Goal: Task Accomplishment & Management: Manage account settings

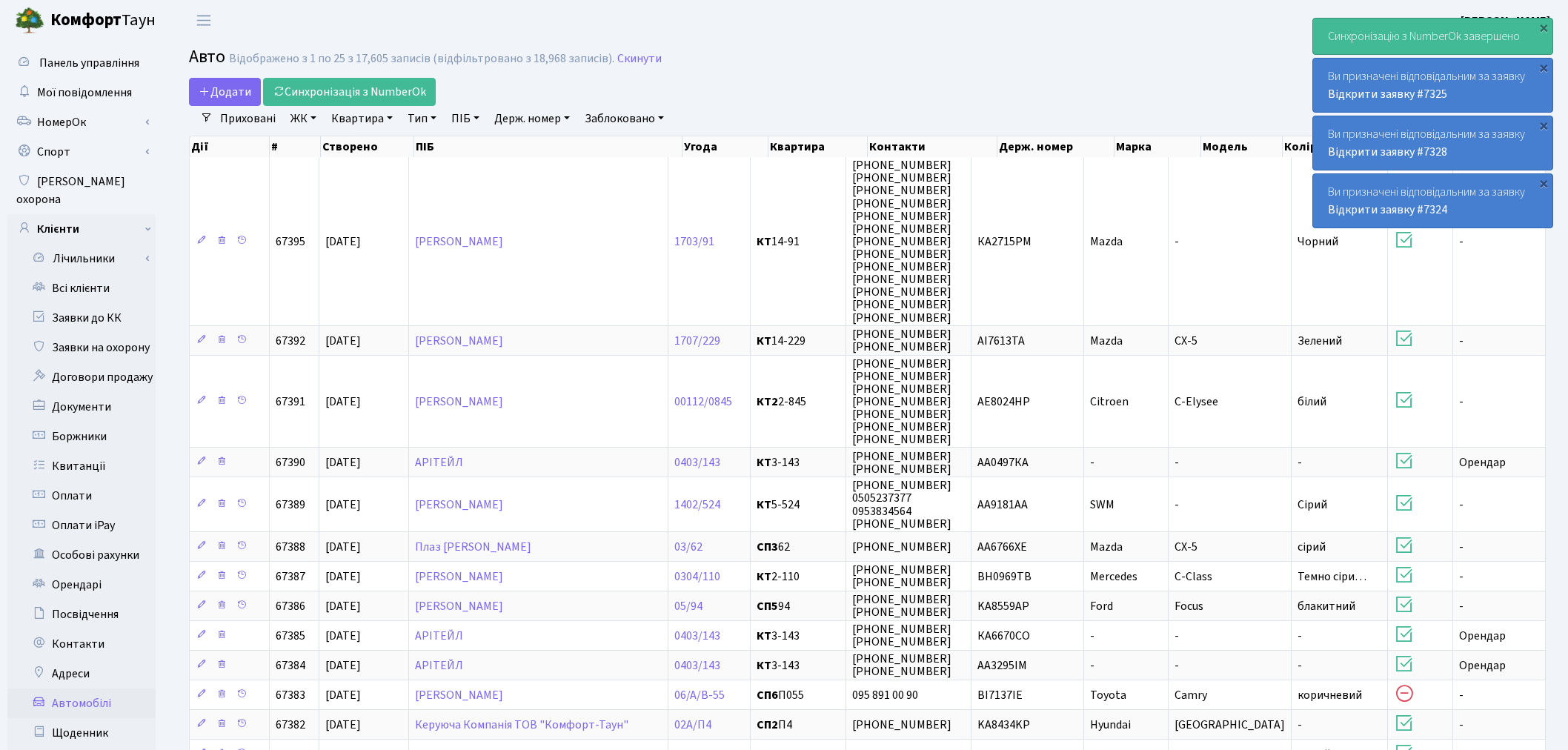
select select "25"
click at [120, 27] on span "[PERSON_NAME]" at bounding box center [103, 21] width 105 height 25
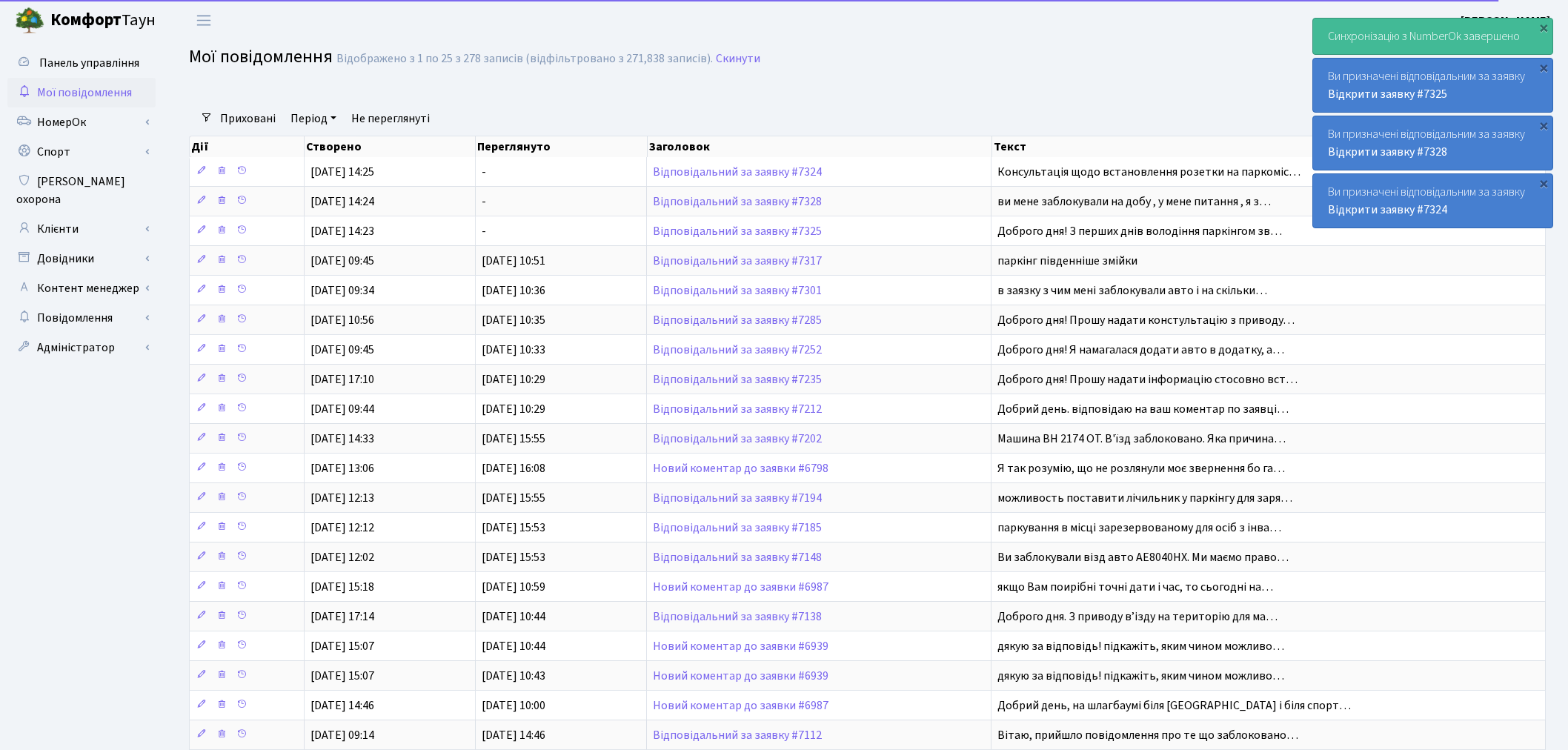
select select "25"
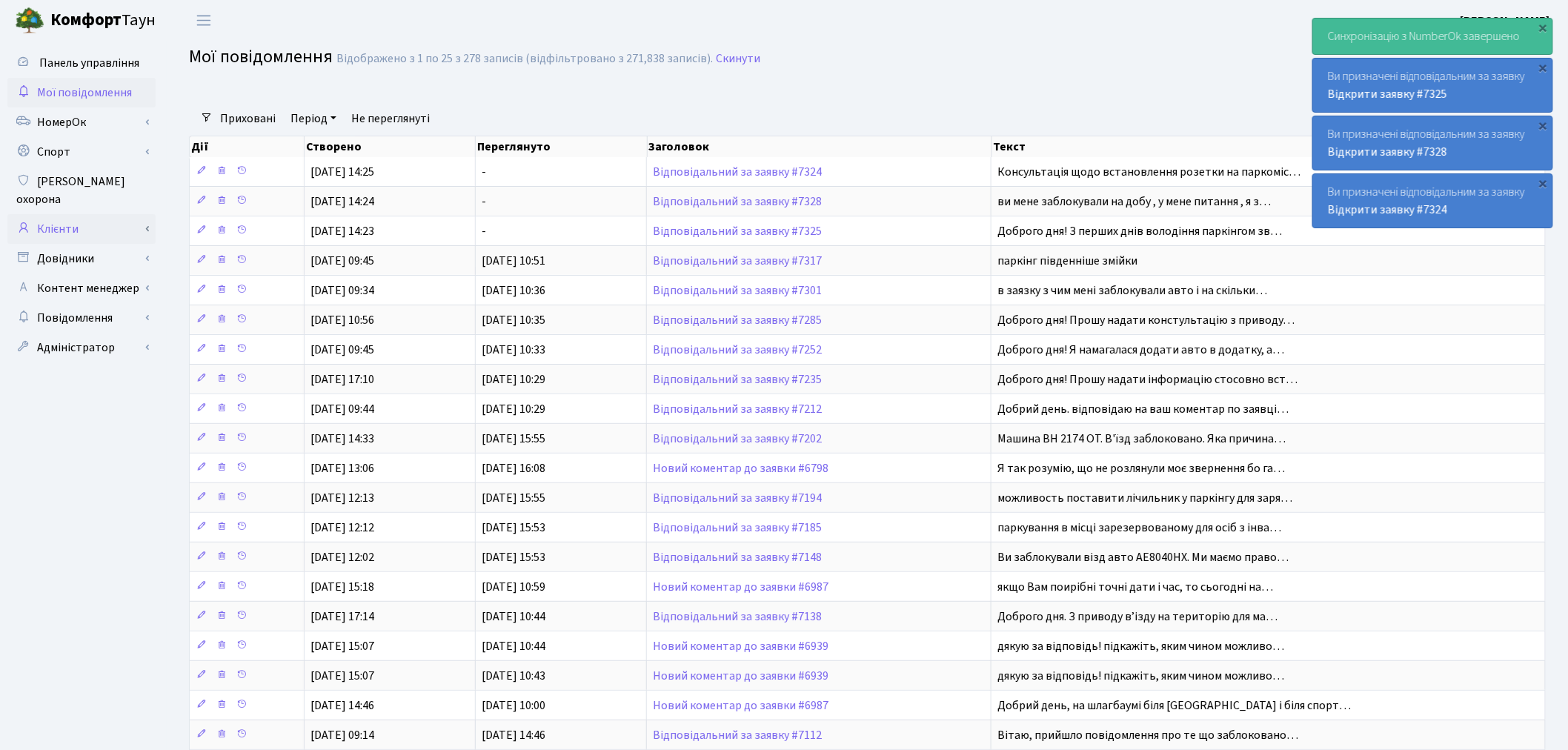
click at [96, 218] on link "Клієнти" at bounding box center [81, 229] width 148 height 30
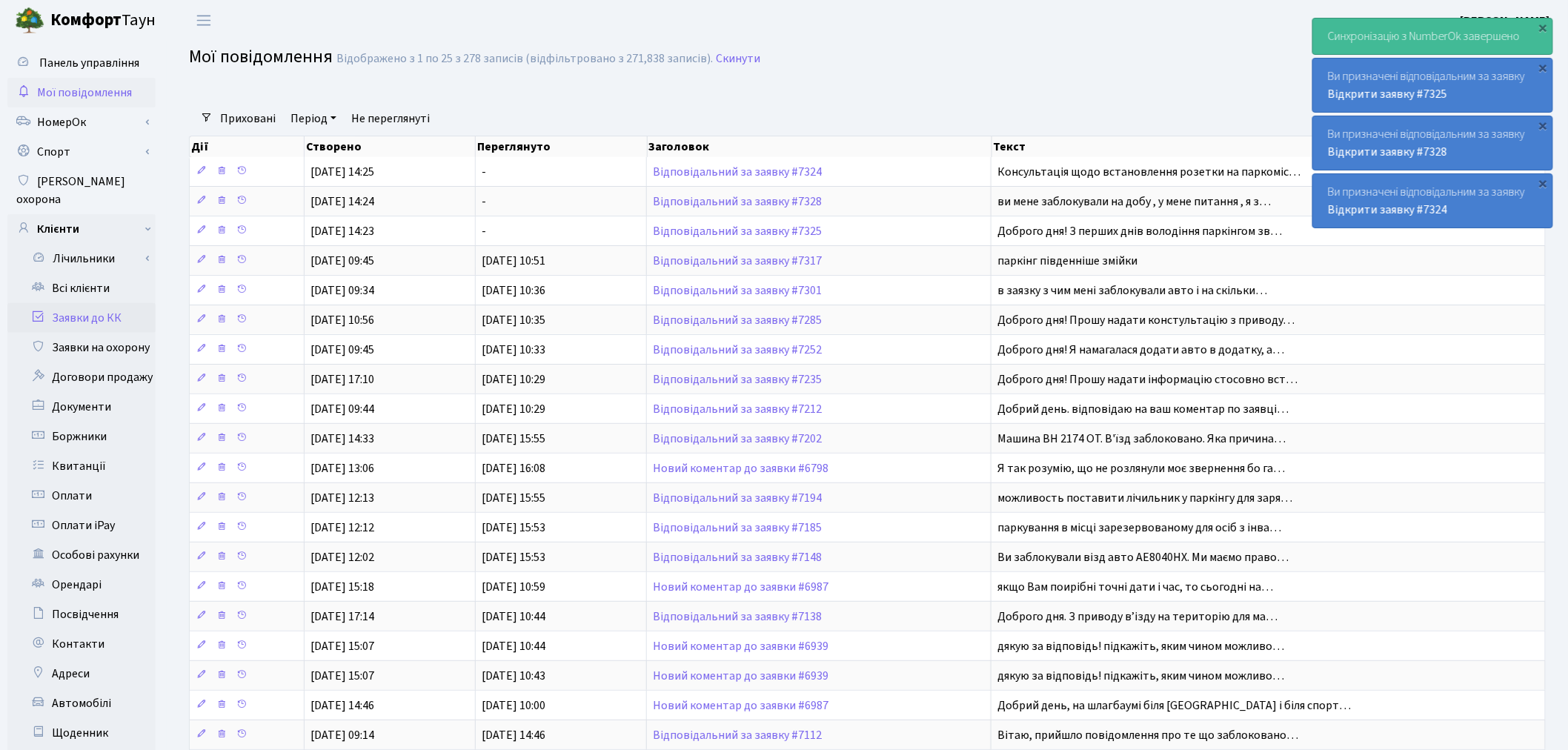
click at [112, 312] on link "Заявки до КК" at bounding box center [81, 318] width 148 height 30
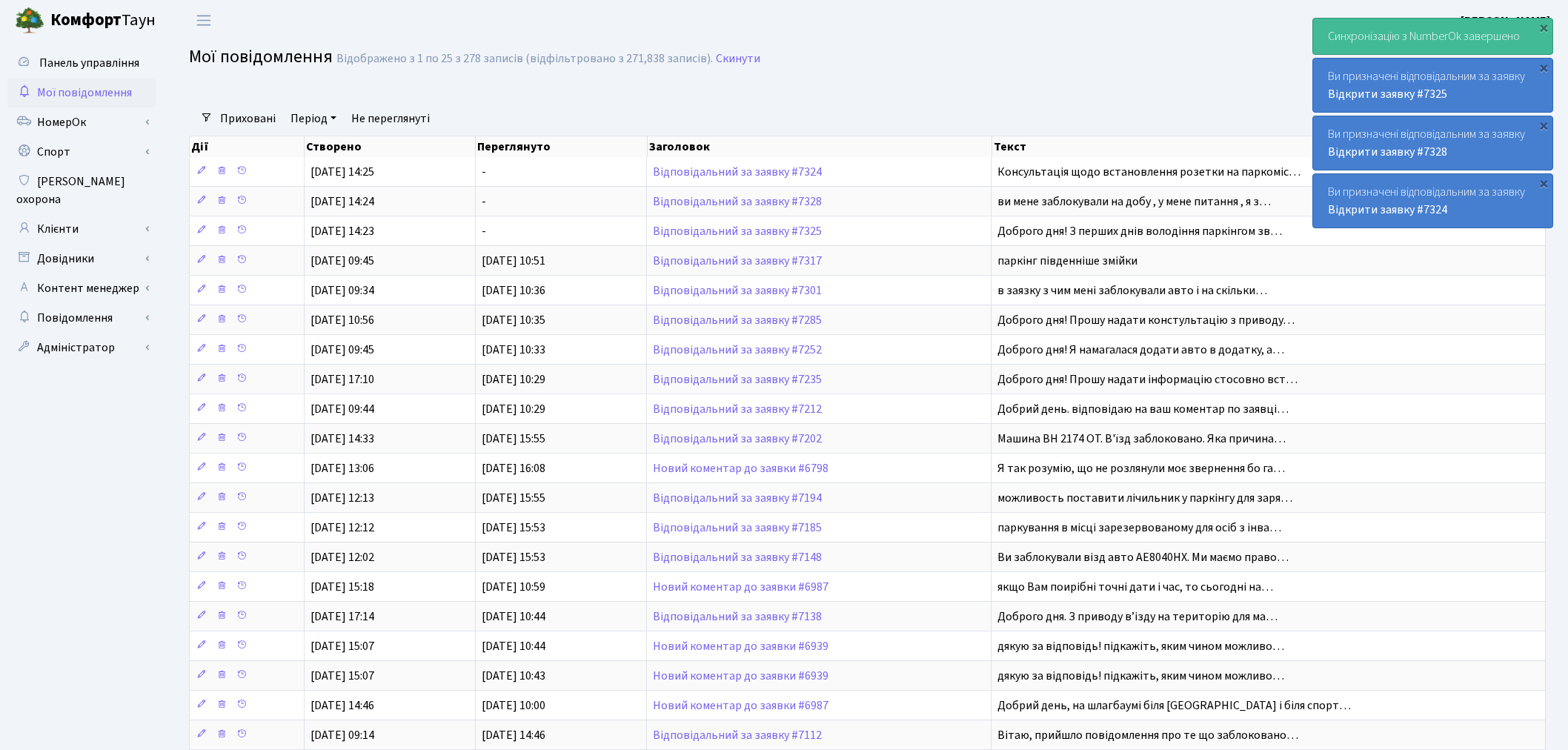
select select "25"
click at [118, 20] on b "Комфорт" at bounding box center [86, 20] width 71 height 23
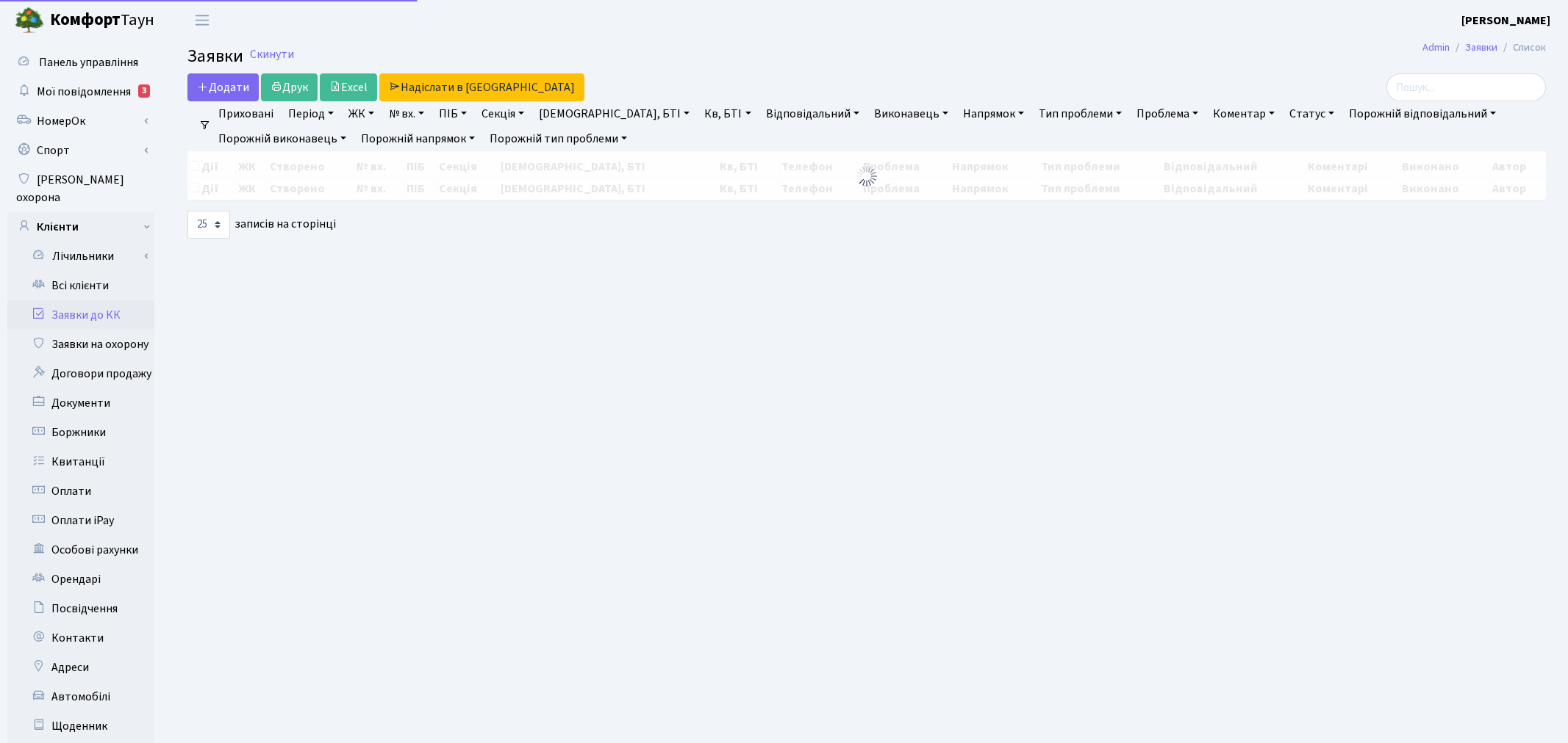
select select "25"
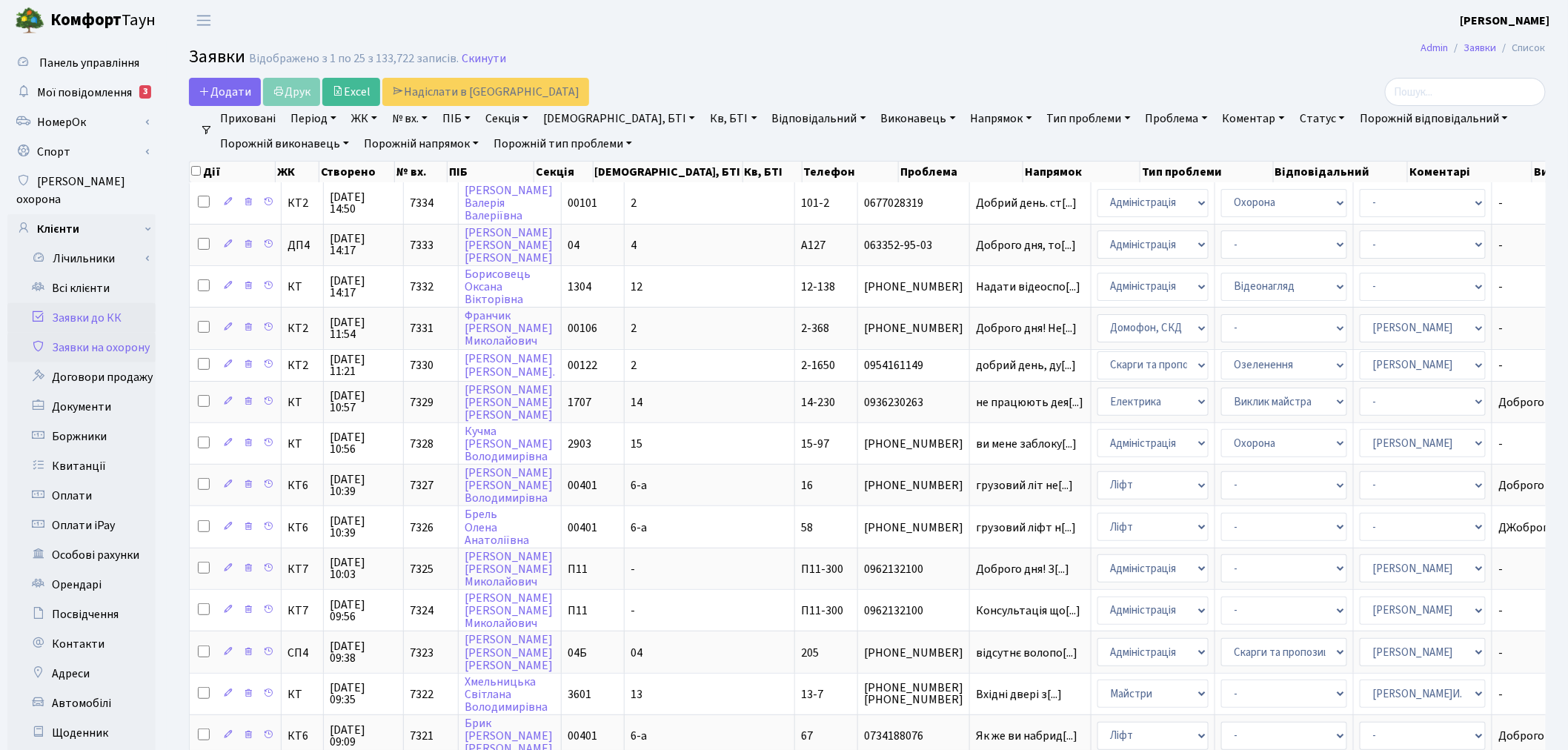
click at [121, 335] on link "Заявки на охорону" at bounding box center [81, 348] width 148 height 30
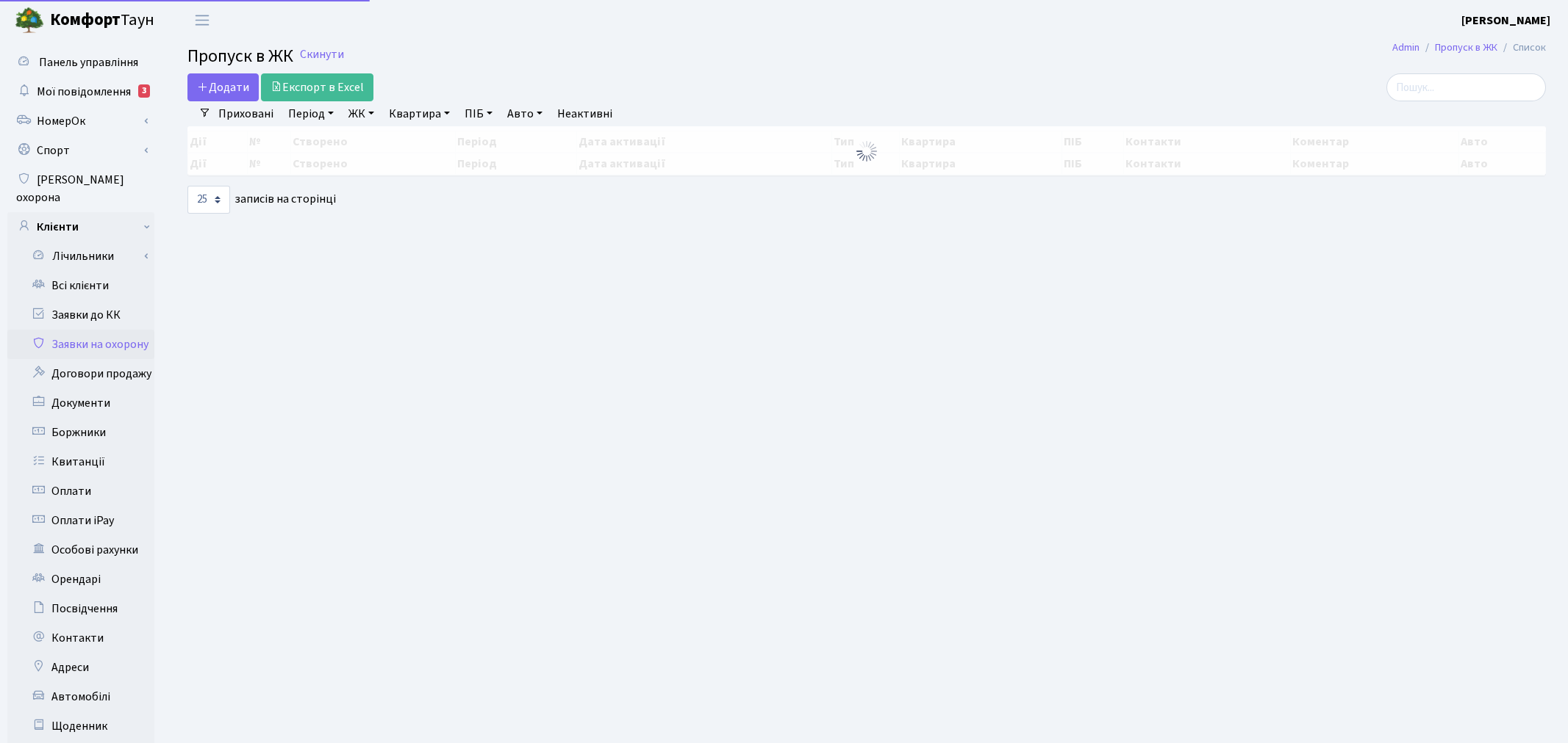
select select "25"
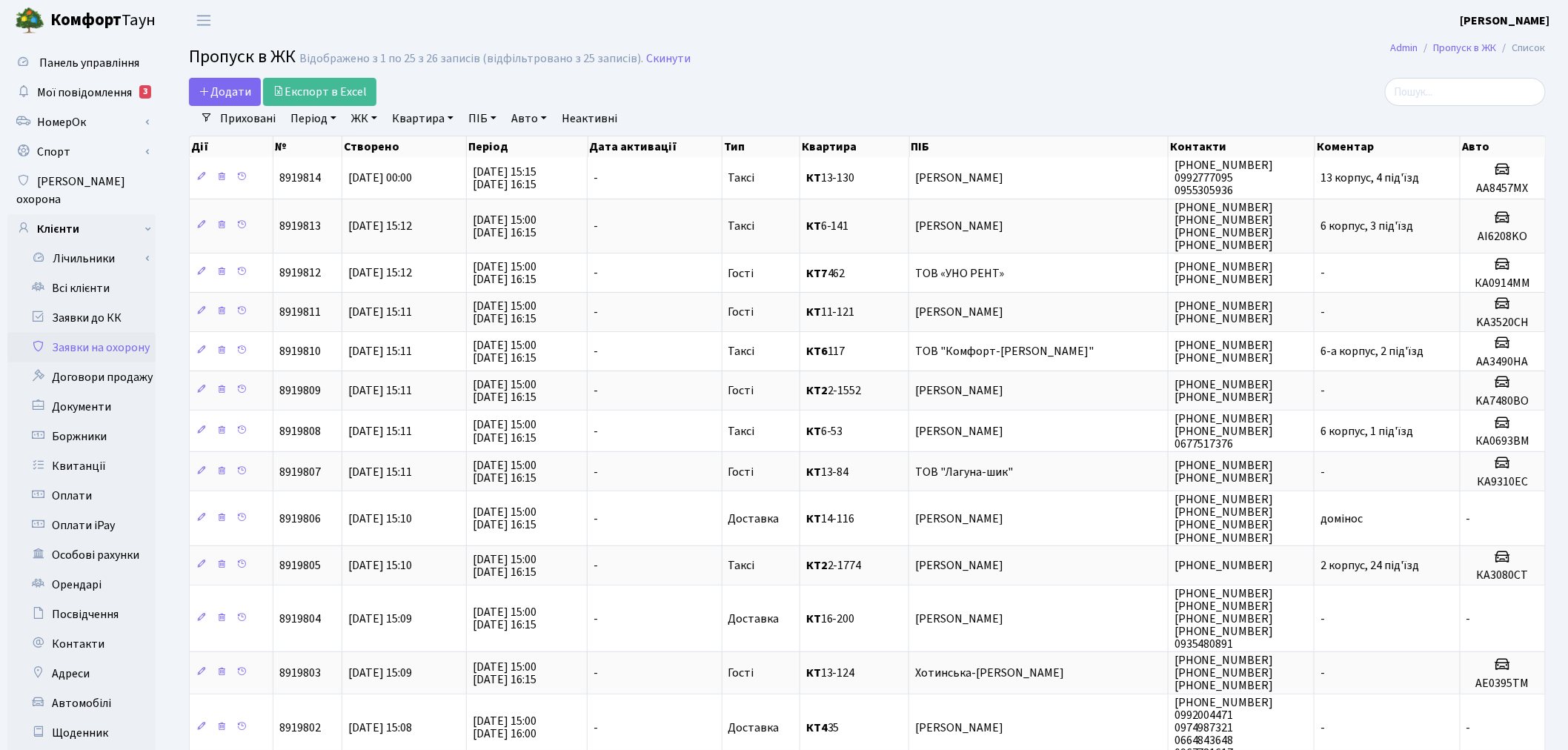
click at [357, 118] on link "ЖК" at bounding box center [364, 118] width 38 height 25
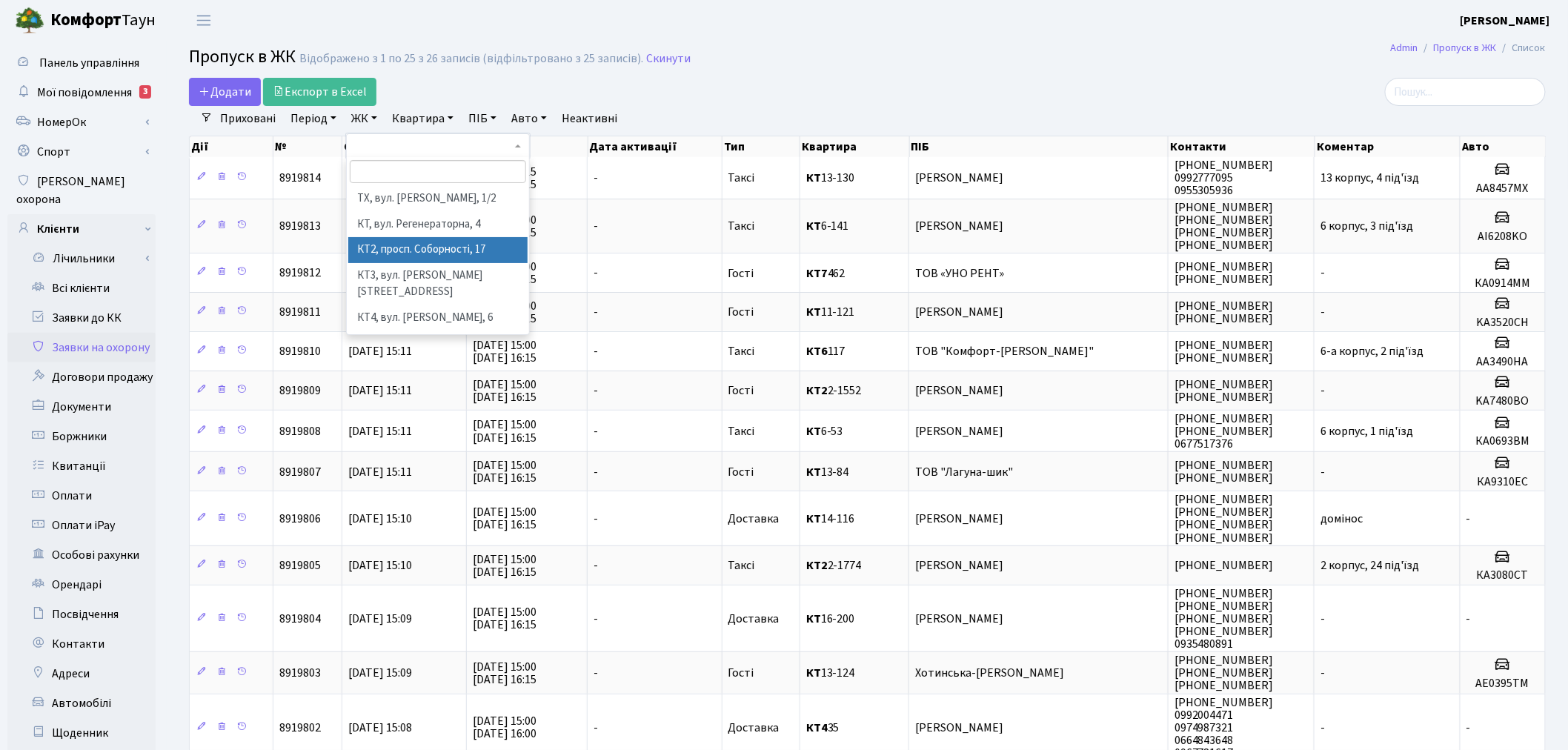
click at [395, 251] on li "КТ2, просп. Соборності, 17" at bounding box center [438, 250] width 179 height 26
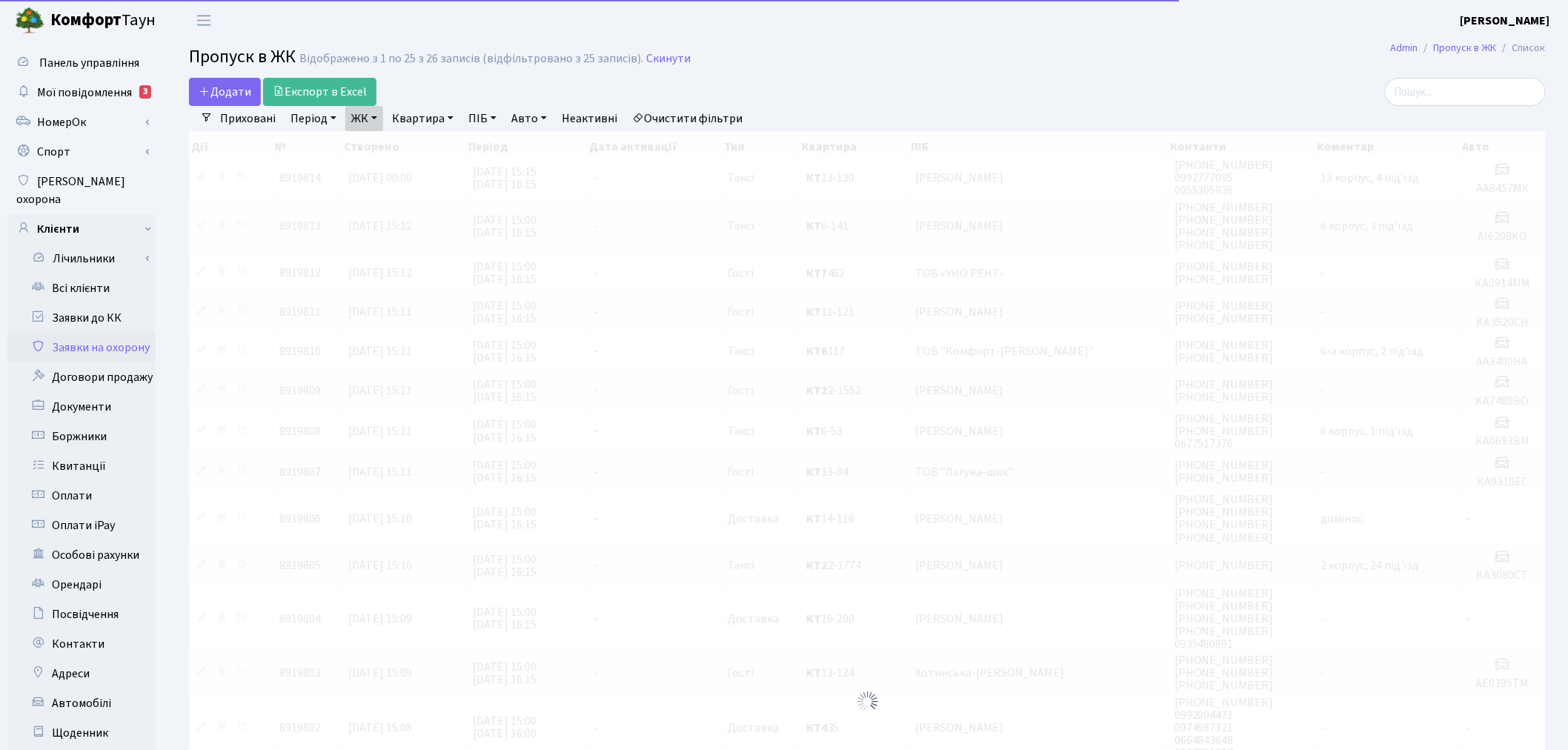
click at [395, 114] on link "Квартира" at bounding box center [422, 118] width 74 height 25
click at [417, 153] on input "text" at bounding box center [430, 147] width 87 height 28
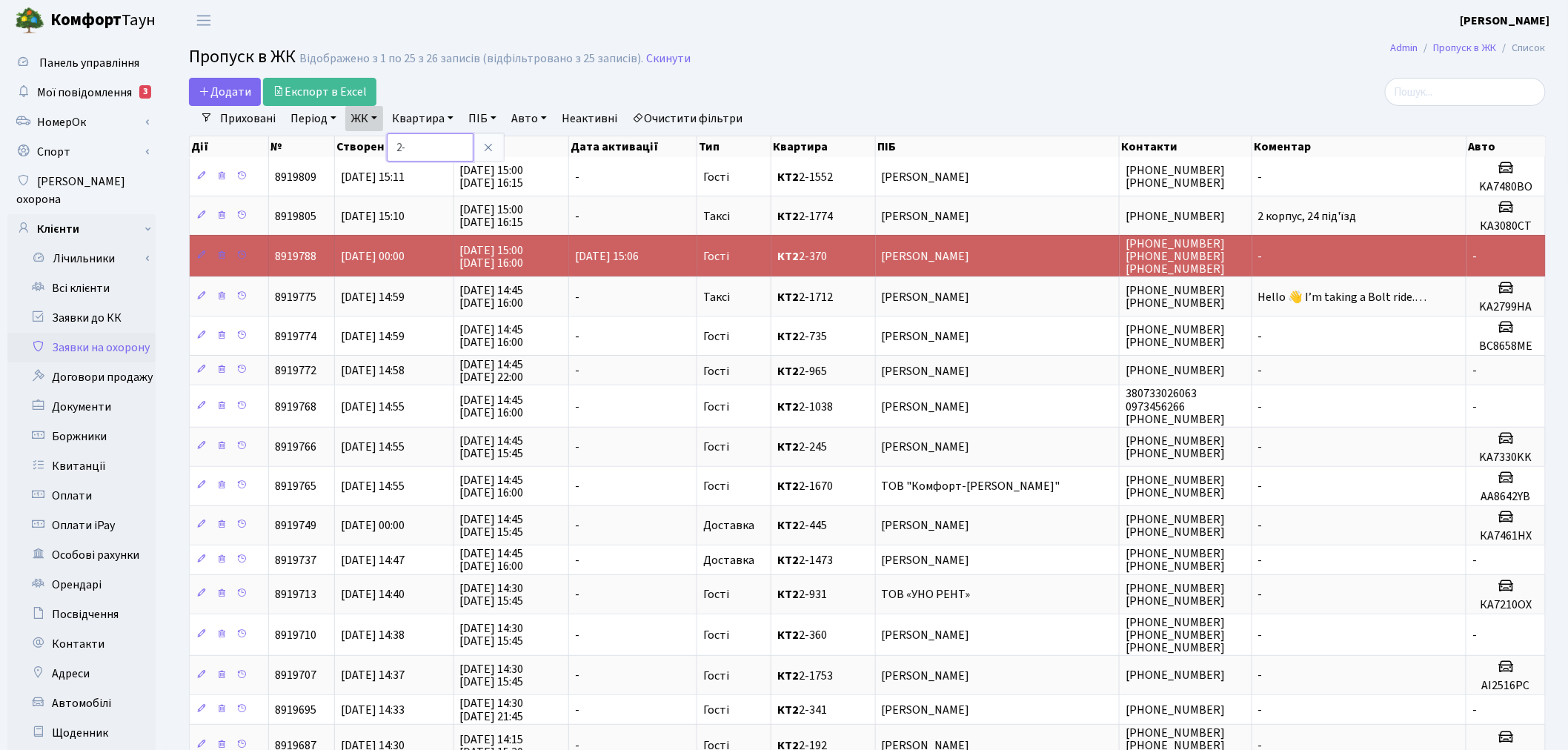
type input "2"
type input "101-2"
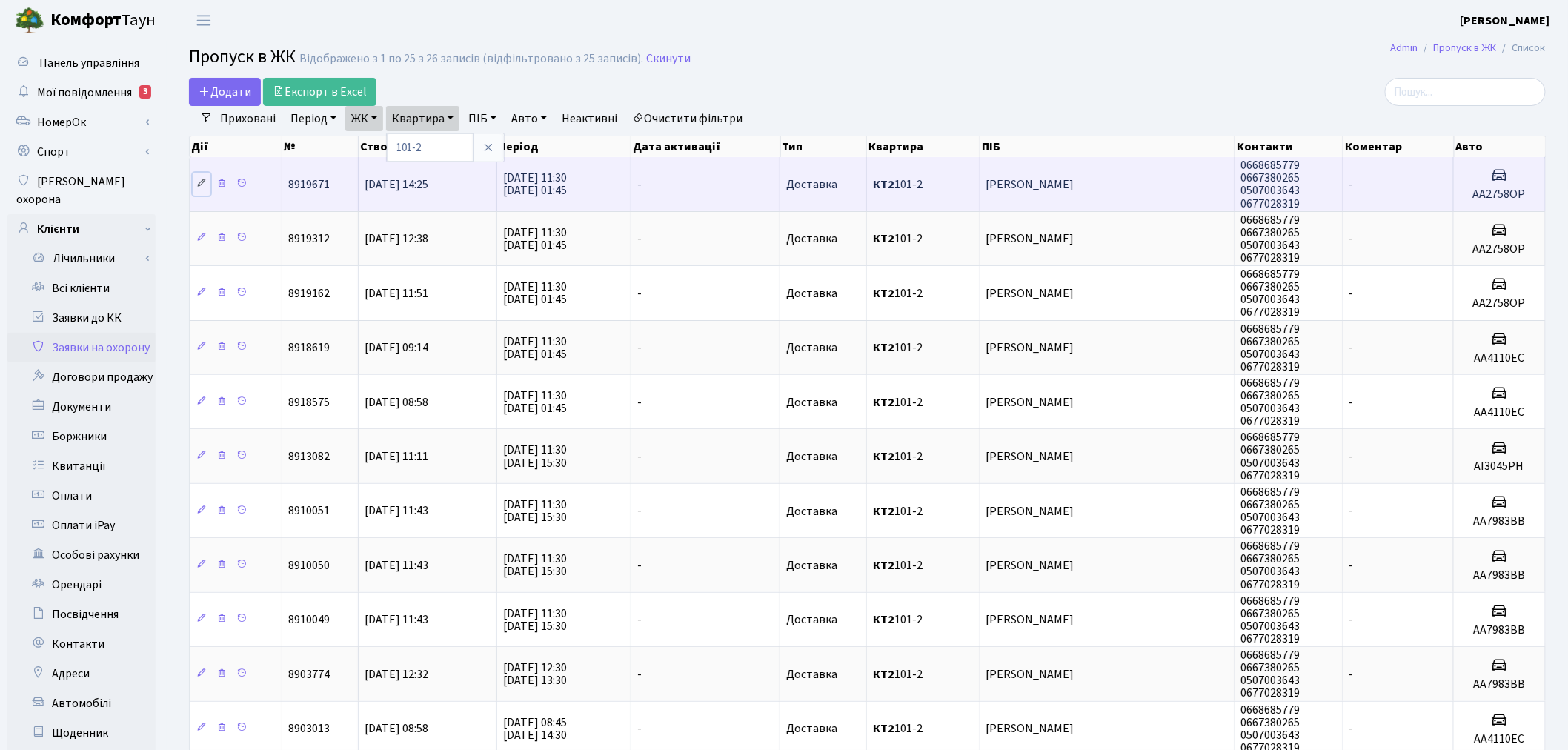
click at [199, 183] on icon at bounding box center [201, 183] width 10 height 10
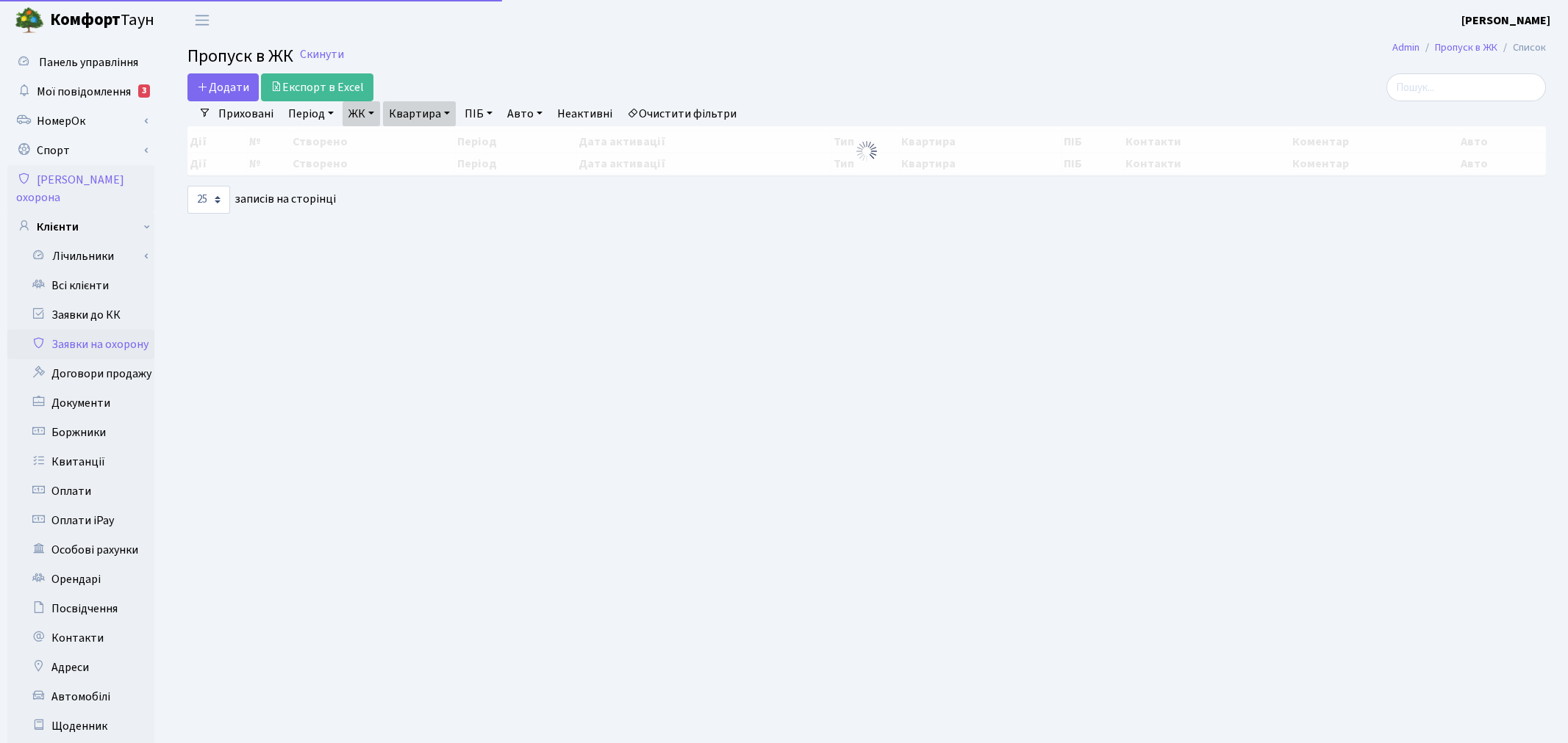
select select "25"
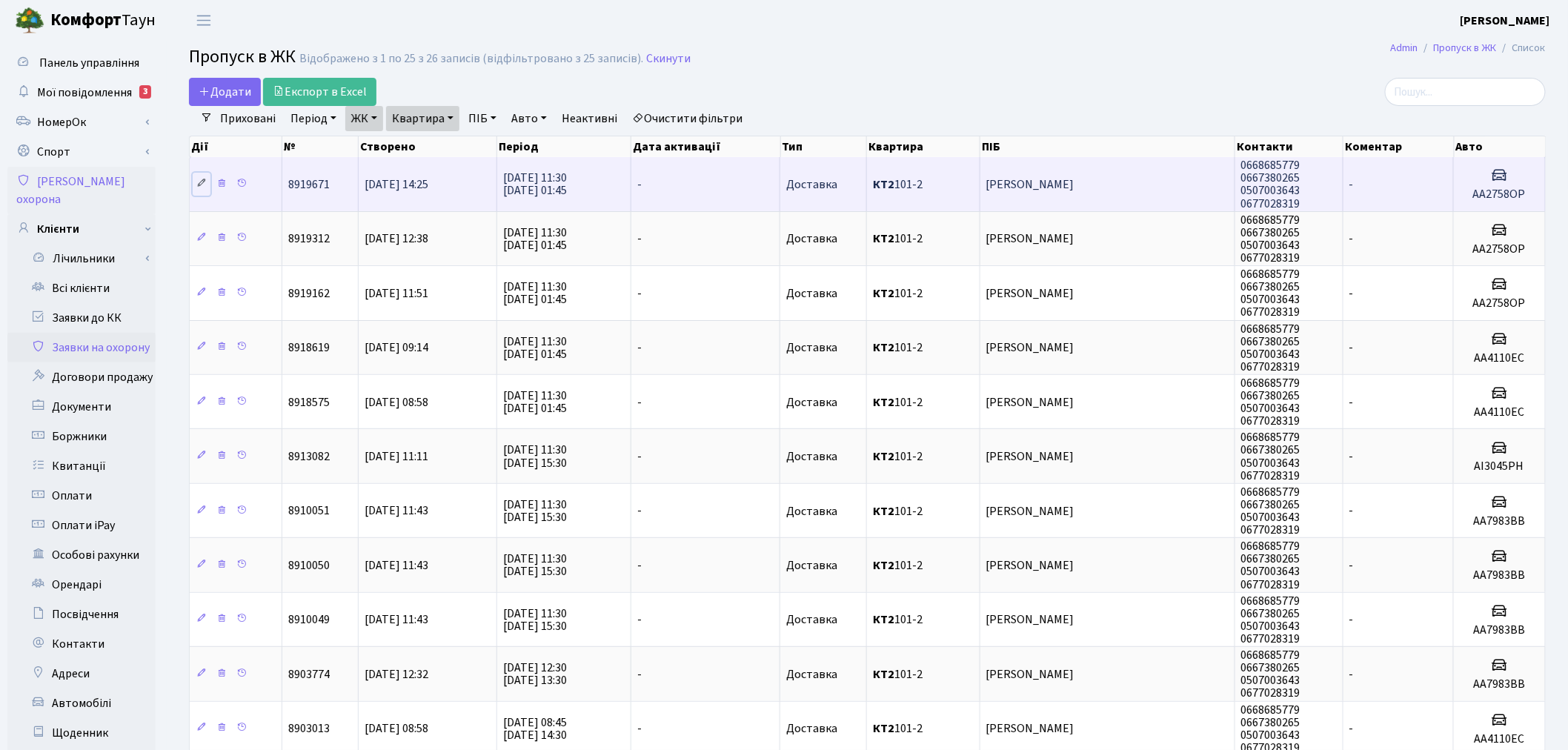
click at [200, 183] on icon at bounding box center [201, 183] width 10 height 10
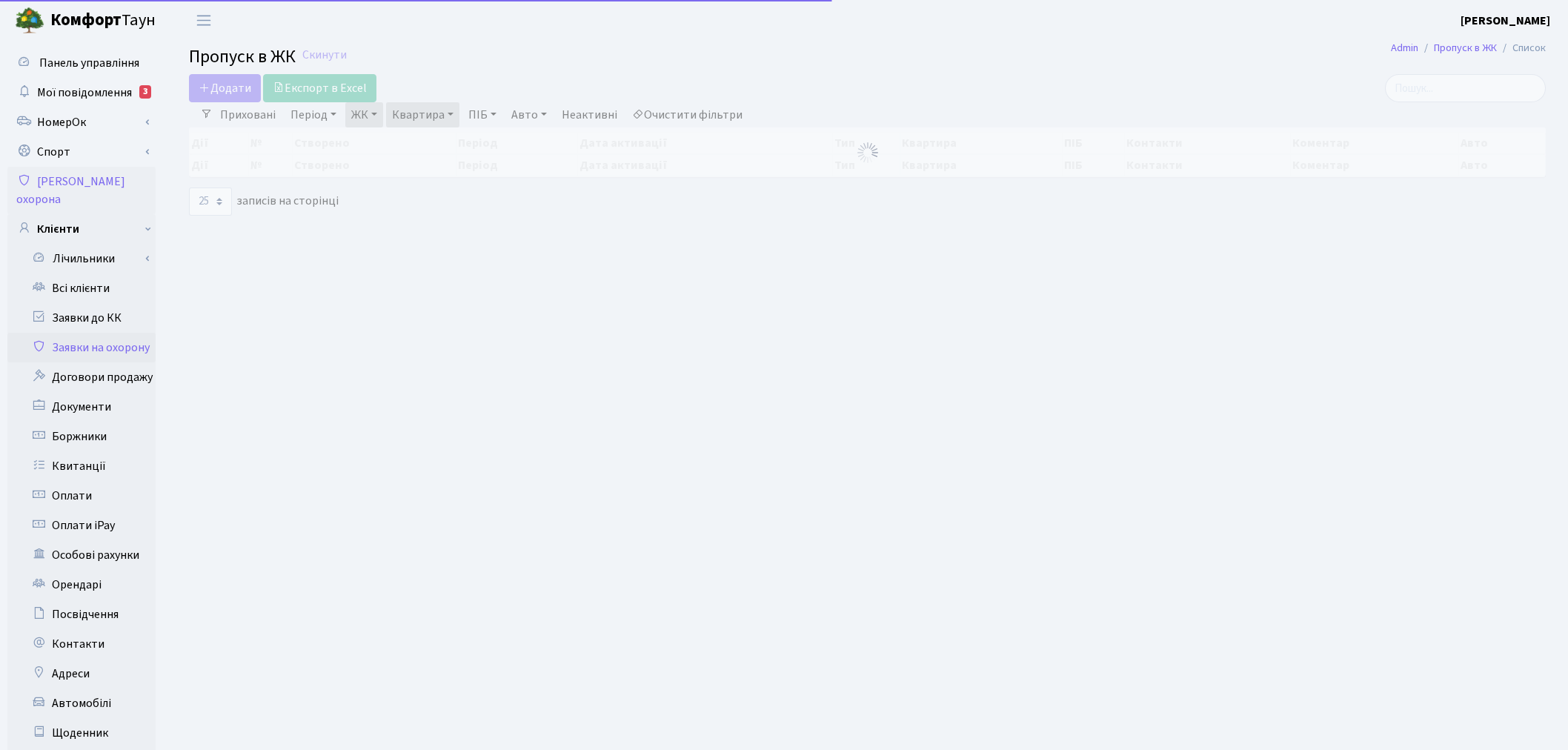
select select "25"
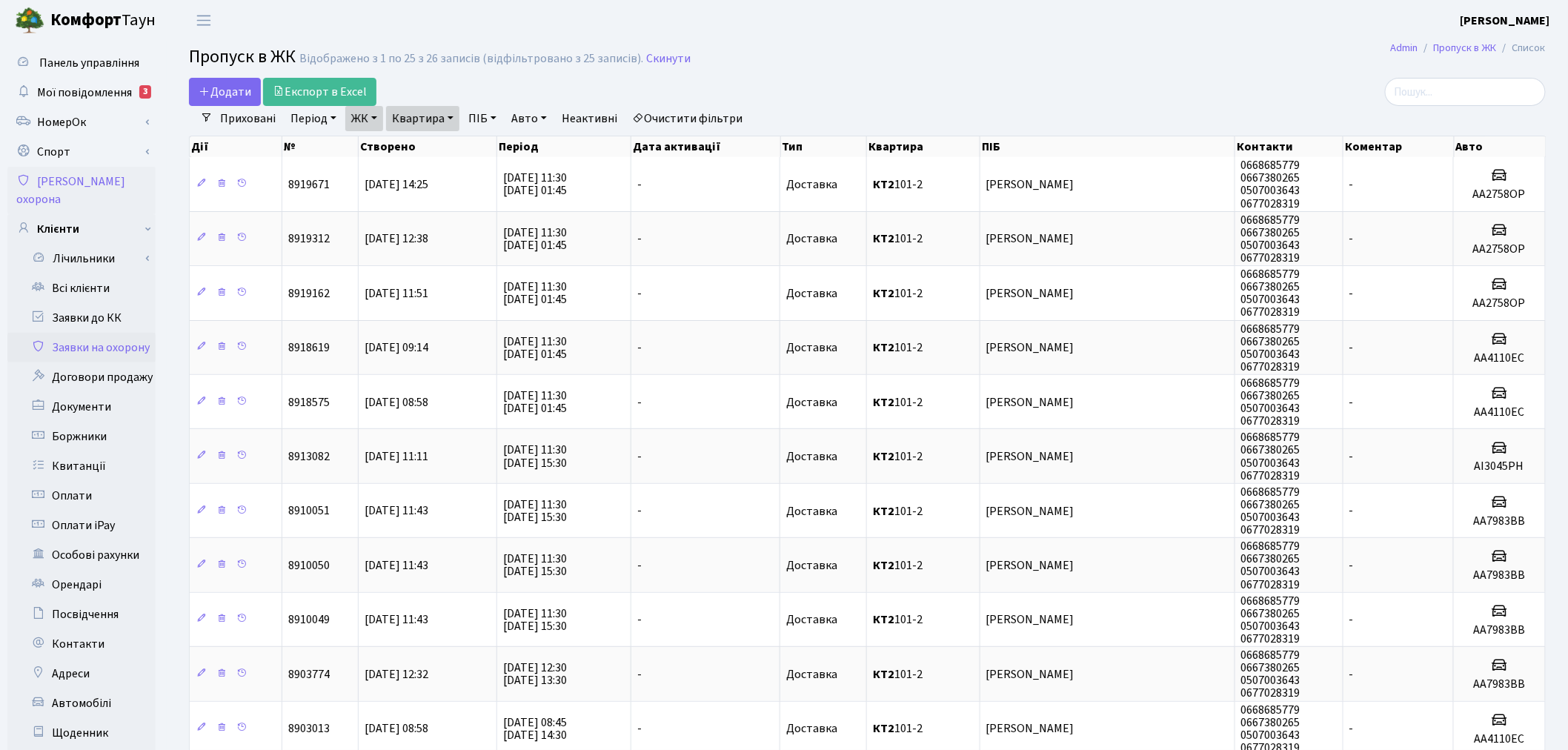
click at [119, 333] on link "Заявки на охорону" at bounding box center [81, 348] width 148 height 30
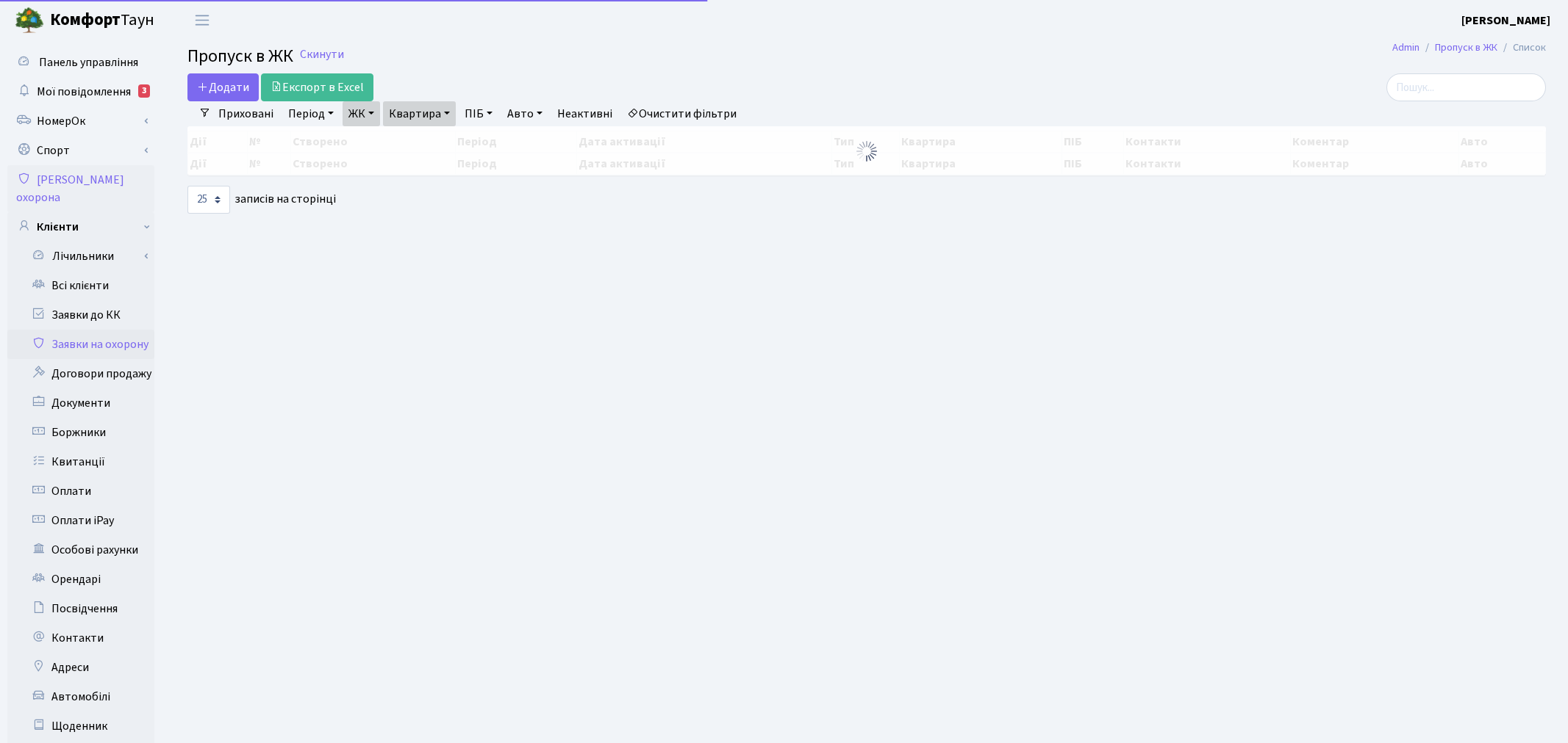
select select "25"
click at [120, 300] on link "Заявки до КК" at bounding box center [80, 315] width 147 height 30
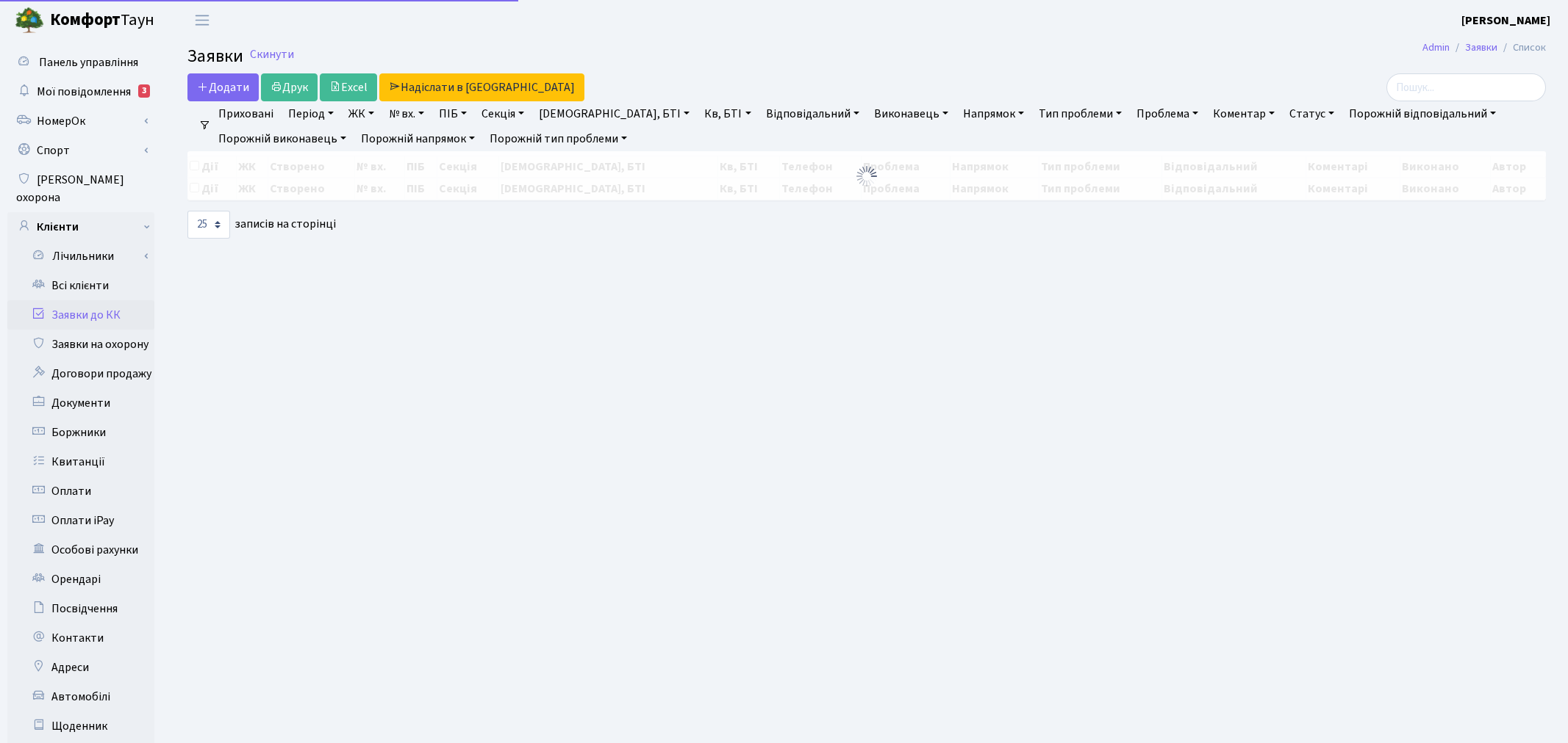
select select "25"
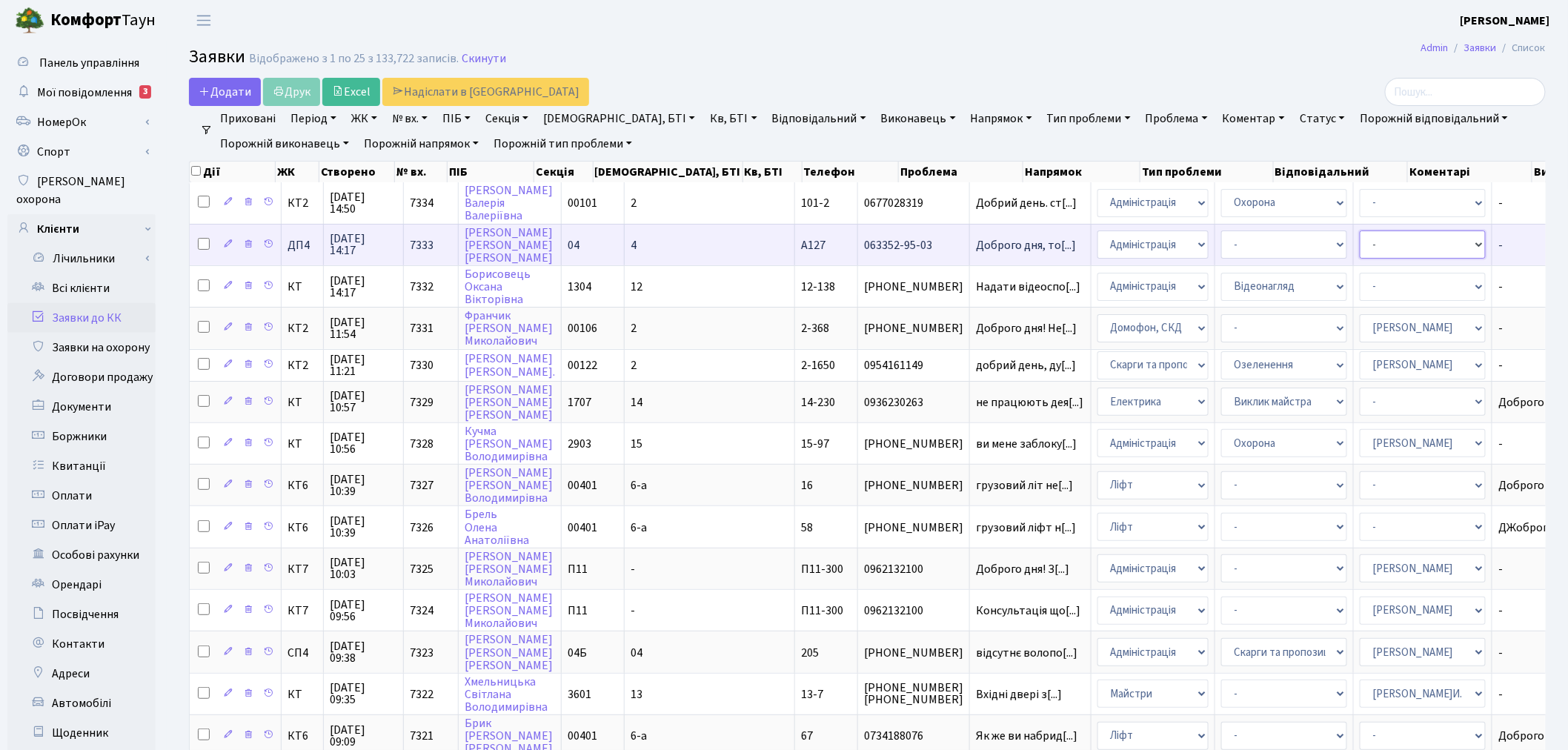
click at [1360, 243] on select "- Адміністратор ЖК КТ Вижул В. В. Гордієнко Н.В. Дядюшкін Д.Ю. Кипчук Т. А. Кла…" at bounding box center [1423, 244] width 126 height 28
select select "94"
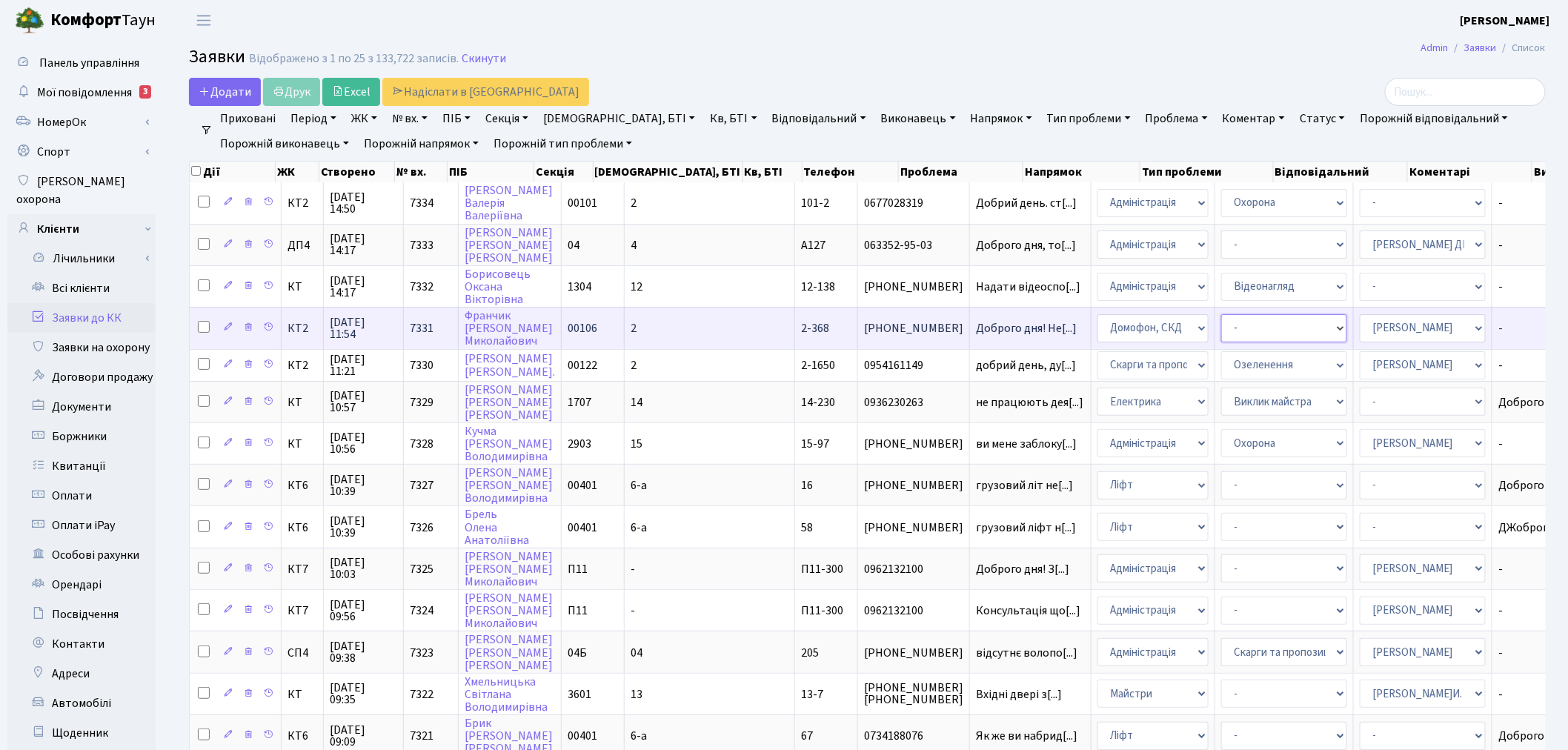
click at [1221, 316] on select "- Некоректна робота домофону Встановлення трубки домофону" at bounding box center [1284, 328] width 126 height 28
select select "38"
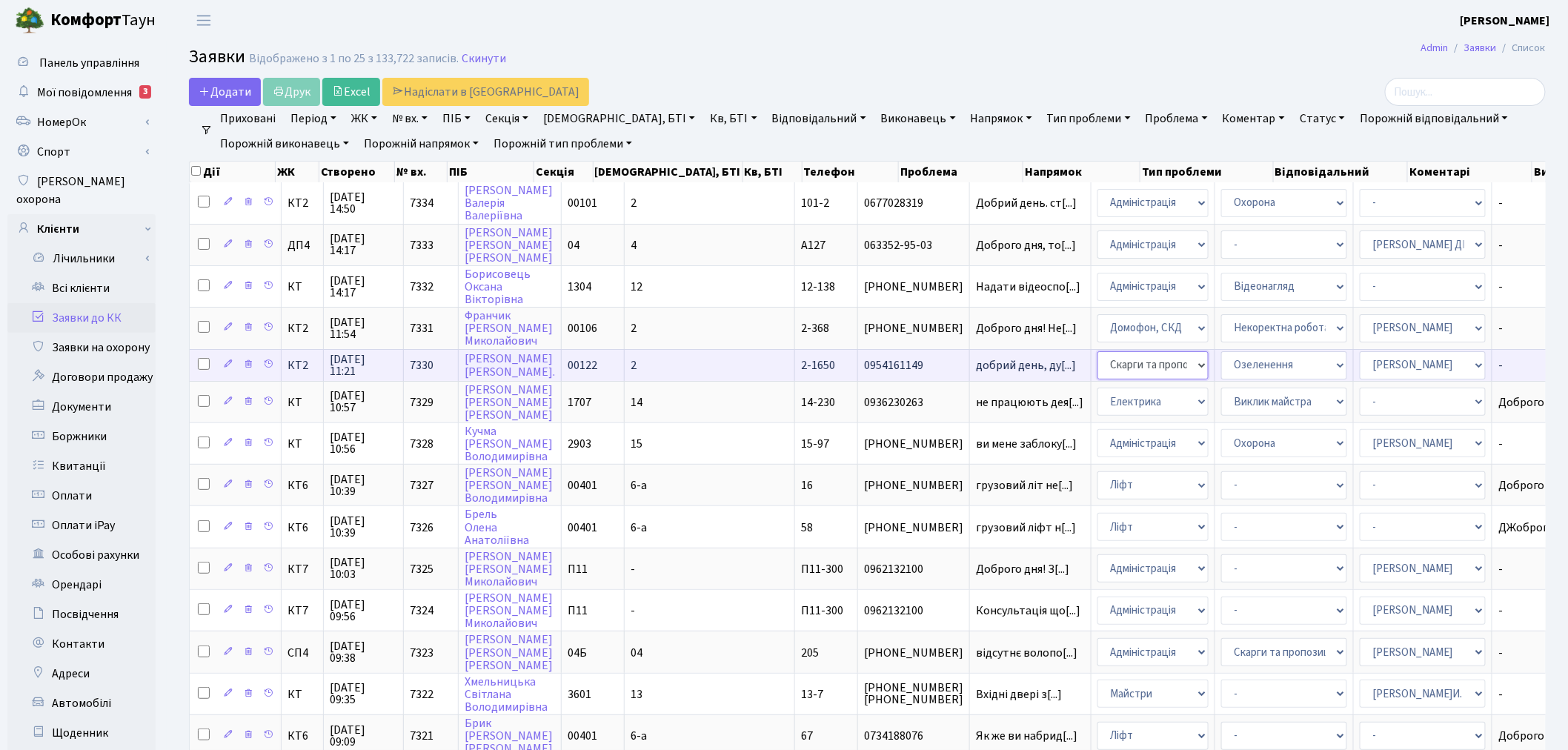
click at [1097, 356] on select "- Адміністрація Домофон, СКД Ліфт Майстри Сантехніка Економічний відділ Електри…" at bounding box center [1152, 366] width 111 height 28
select select "1"
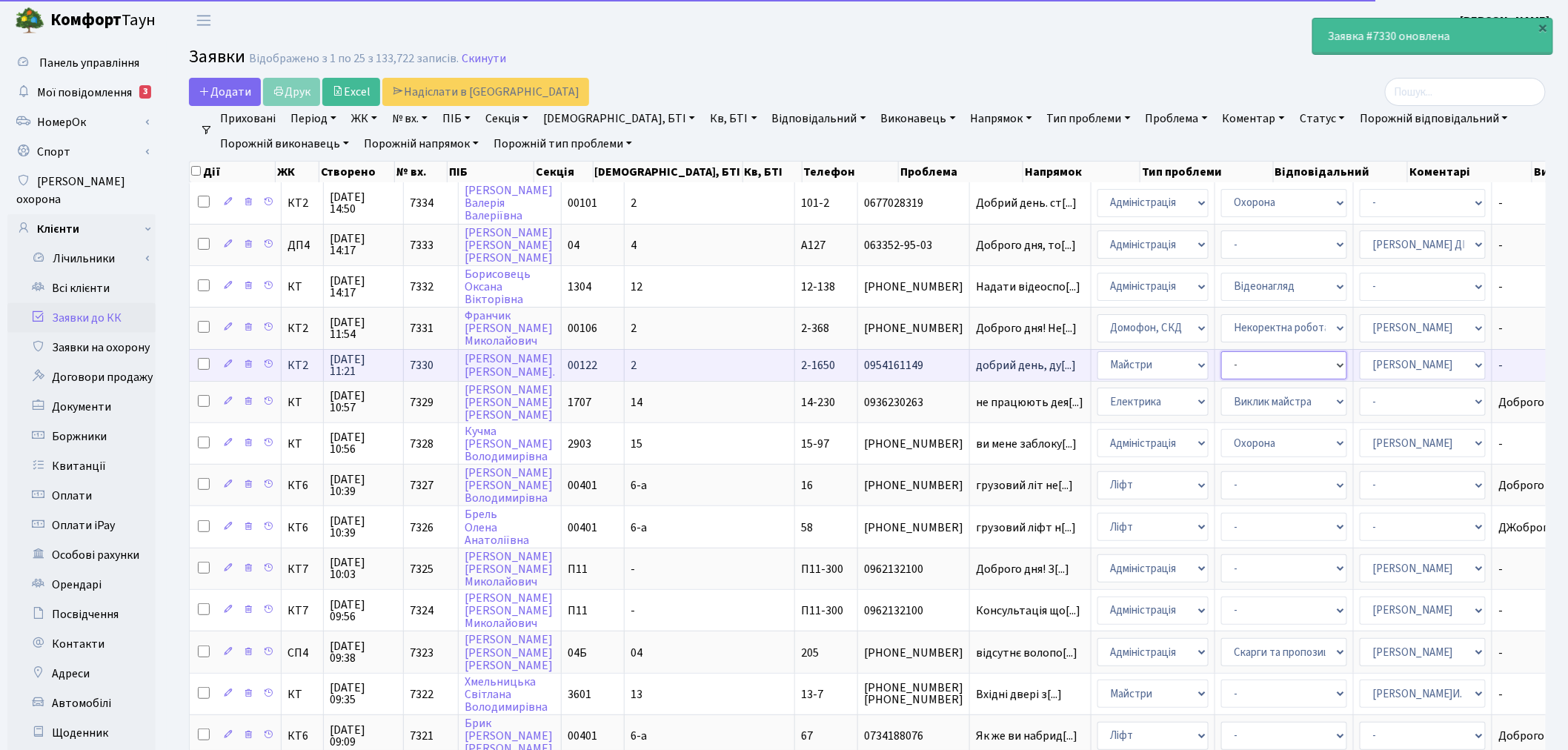
click at [1221, 360] on select "- Дитячі майданчики Замовлення плану комунікацій Озеленення Прибирання в будинк…" at bounding box center [1284, 366] width 126 height 28
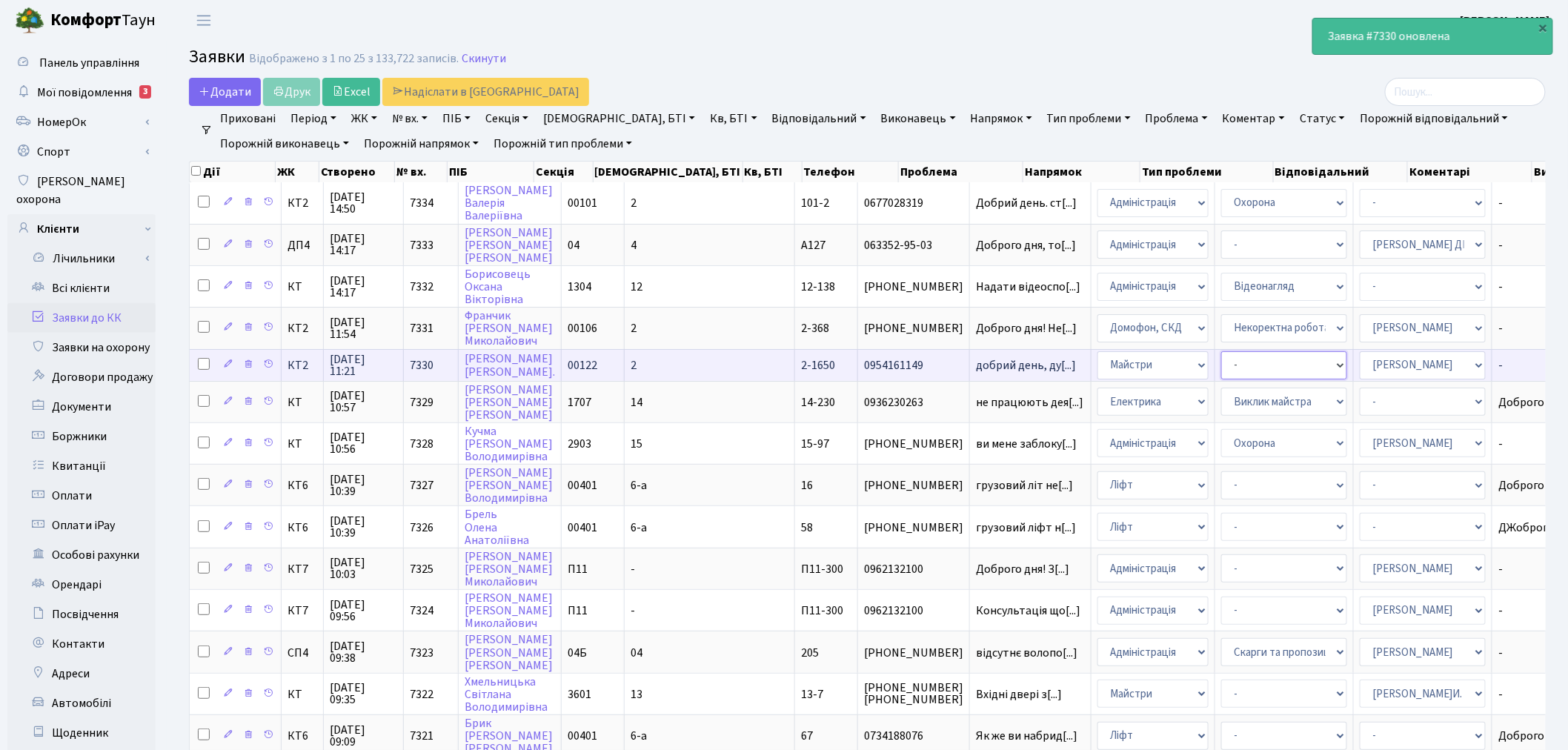
select select "59"
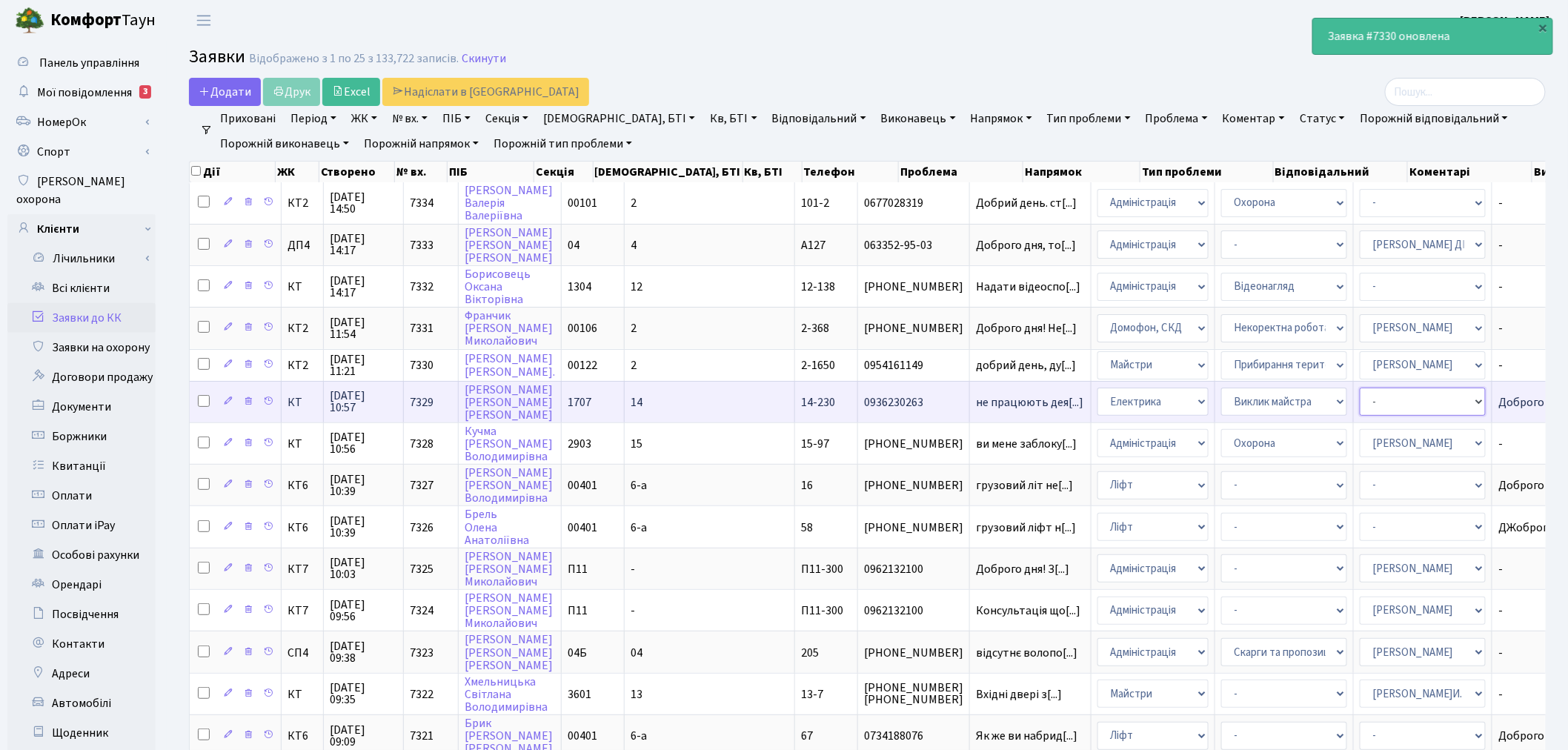
click at [1360, 400] on select "- Адміністратор ЖК КТ Вижул В. В. Гордієнко Н.В. Дядюшкін Д.Ю. Кипчук Т. А. Кла…" at bounding box center [1423, 402] width 126 height 28
select select "22"
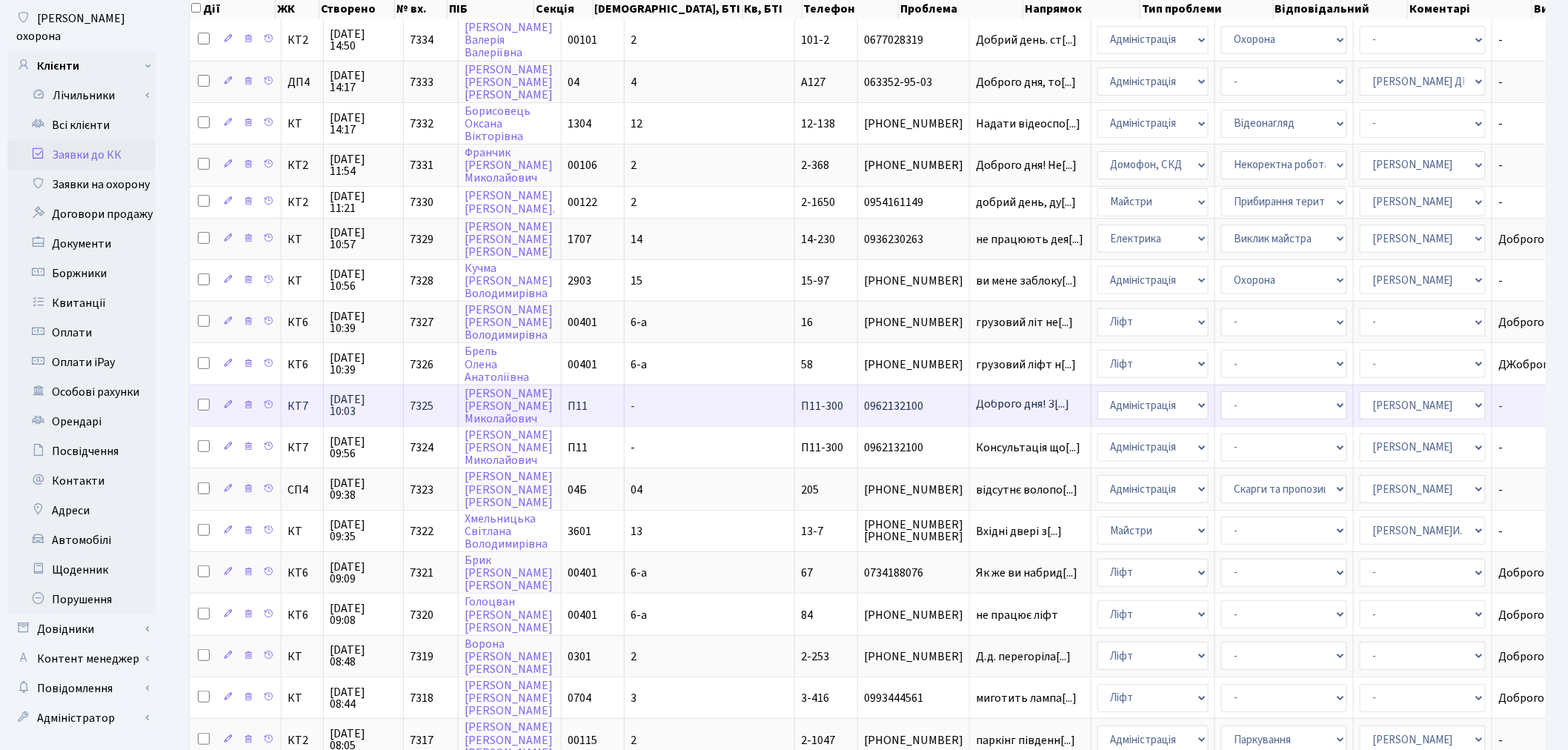
scroll to position [164, 0]
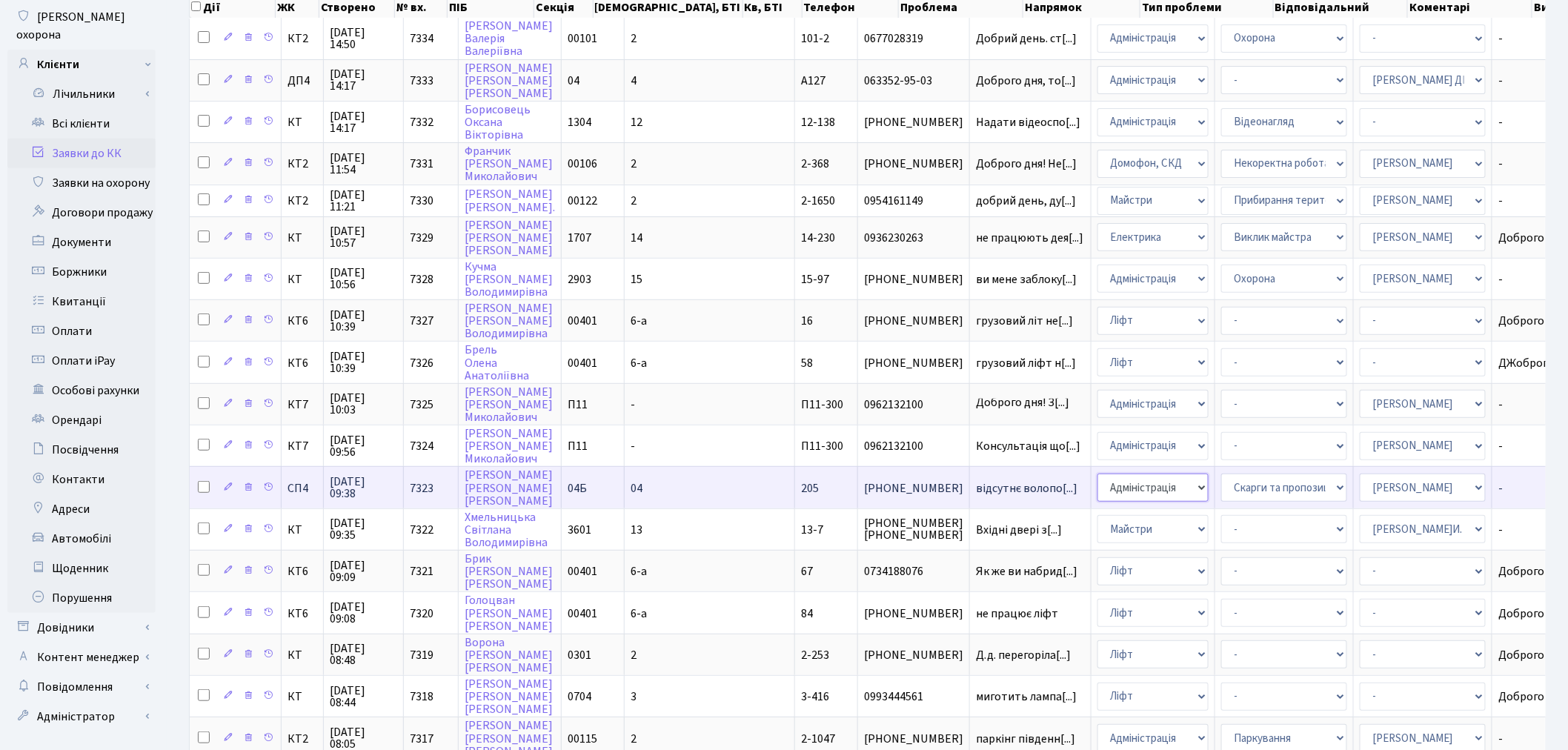
click at [1097, 474] on select "- Адміністрація Домофон, СКД Ліфт Майстри Сантехніка Економічний відділ Електри…" at bounding box center [1152, 488] width 111 height 28
select select "2"
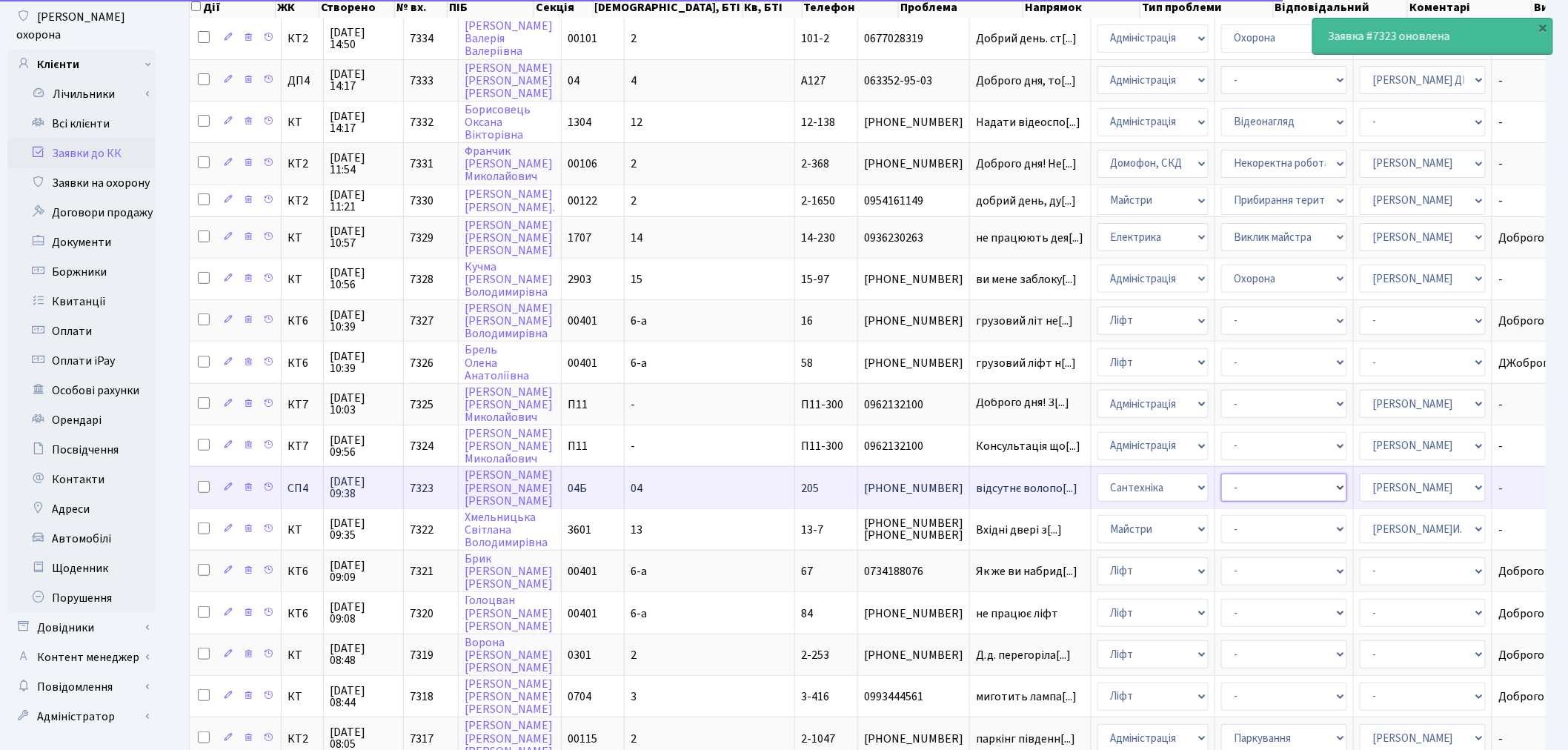
click at [1221, 474] on select "- Виклик майстра Встановлення сантехнічного обладнання Замовлення технічних умо…" at bounding box center [1284, 488] width 126 height 28
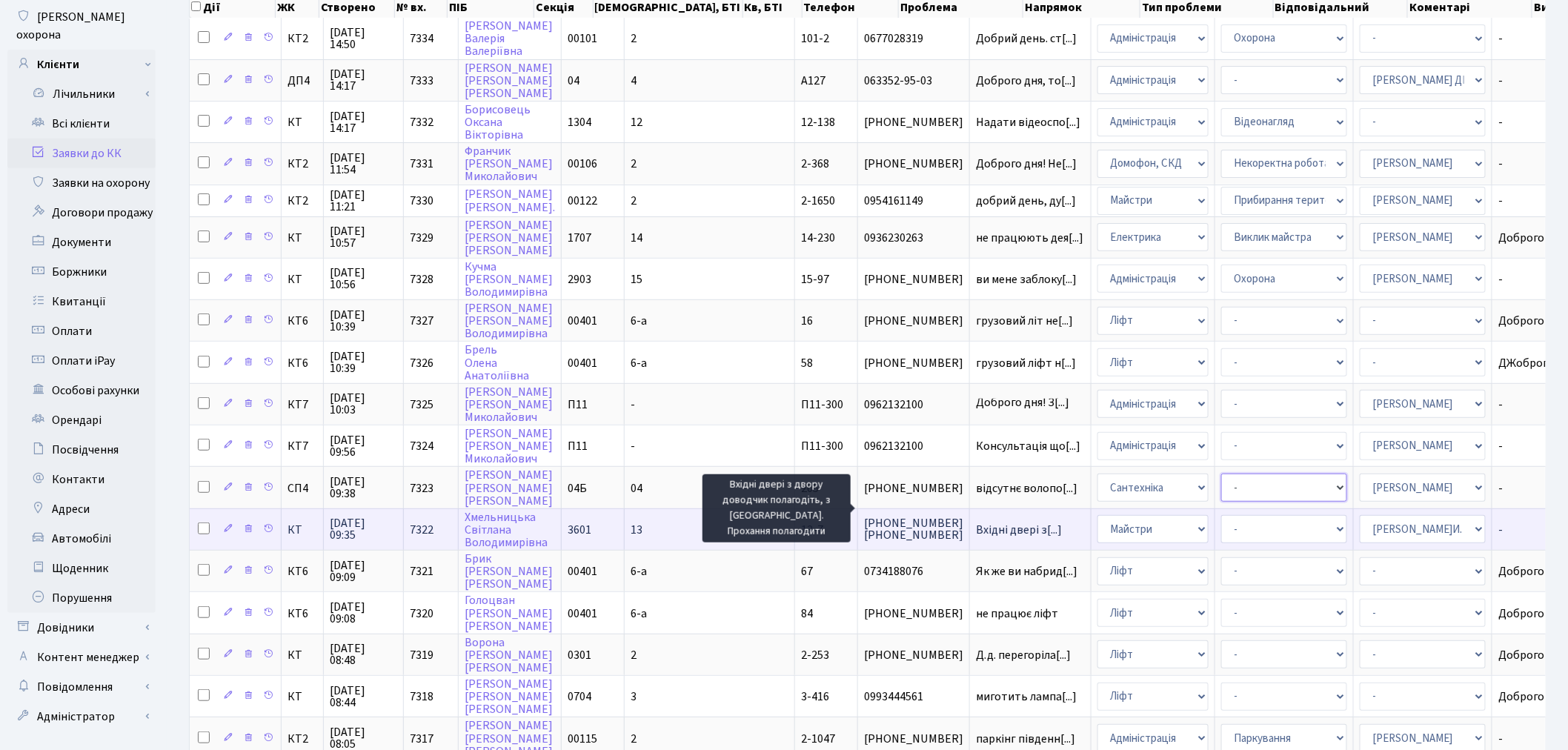
scroll to position [2, 0]
click at [1221, 520] on select "- Замовлення плану комунікацій Дитячі майданчики Озеленення Прибирання в будинк…" at bounding box center [1284, 529] width 126 height 28
select select "62"
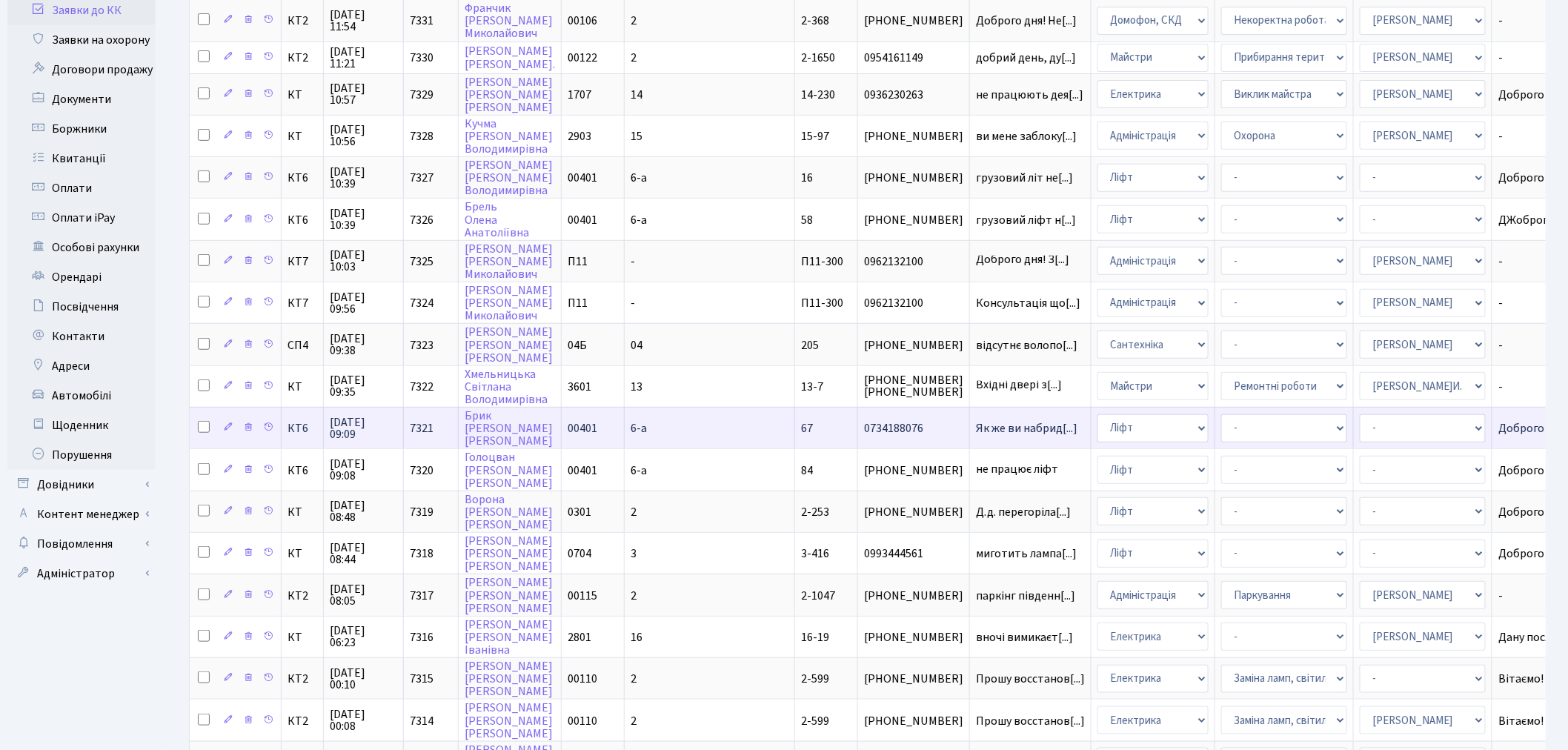
scroll to position [329, 0]
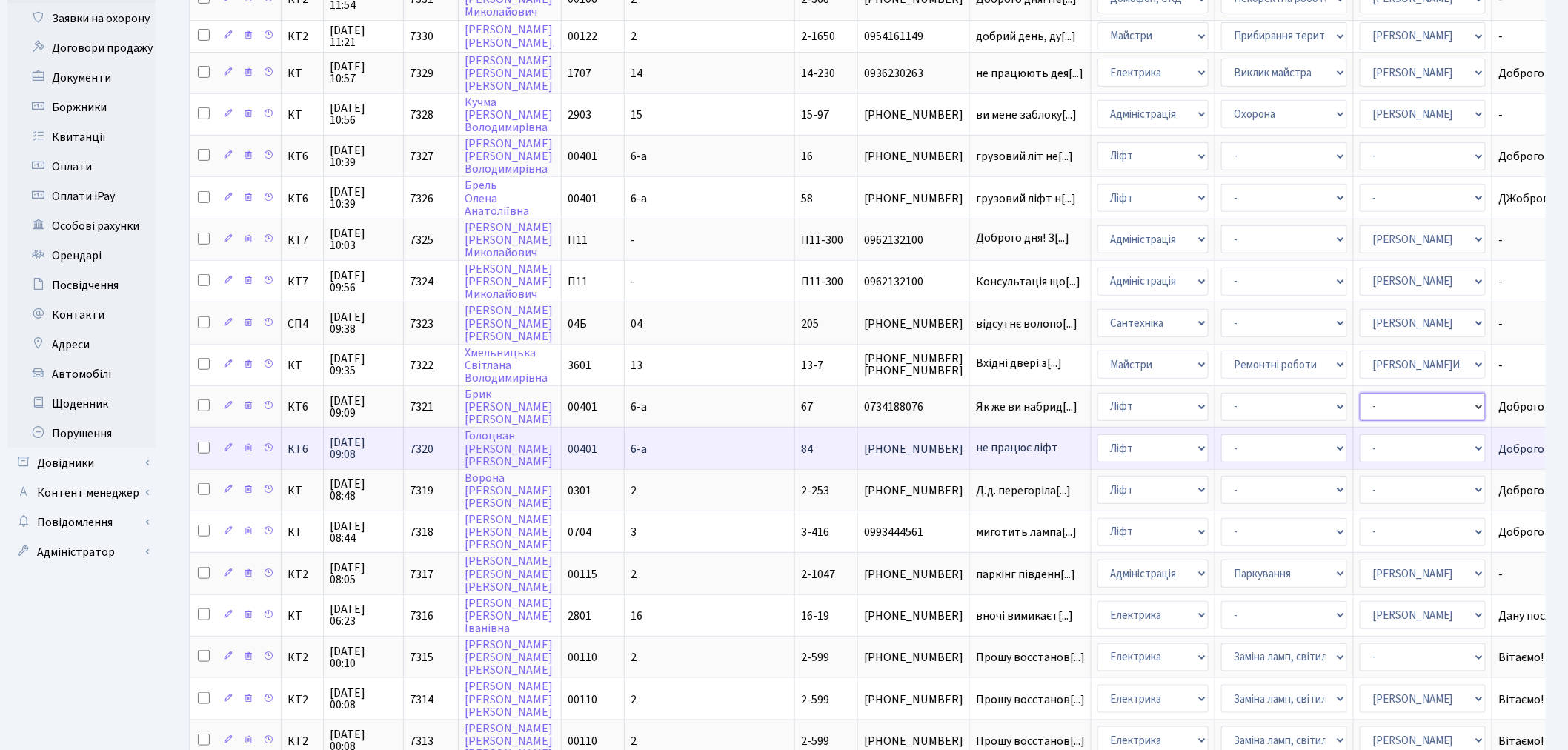
drag, startPoint x: 1315, startPoint y: 387, endPoint x: 1314, endPoint y: 410, distance: 23.0
click at [1360, 393] on select "- Адміністратор ЖК КТ Вижул В. В. Гордієнко Н.В. Дядюшкін Д.Ю. Кипчук Т. А. Кла…" at bounding box center [1423, 407] width 126 height 28
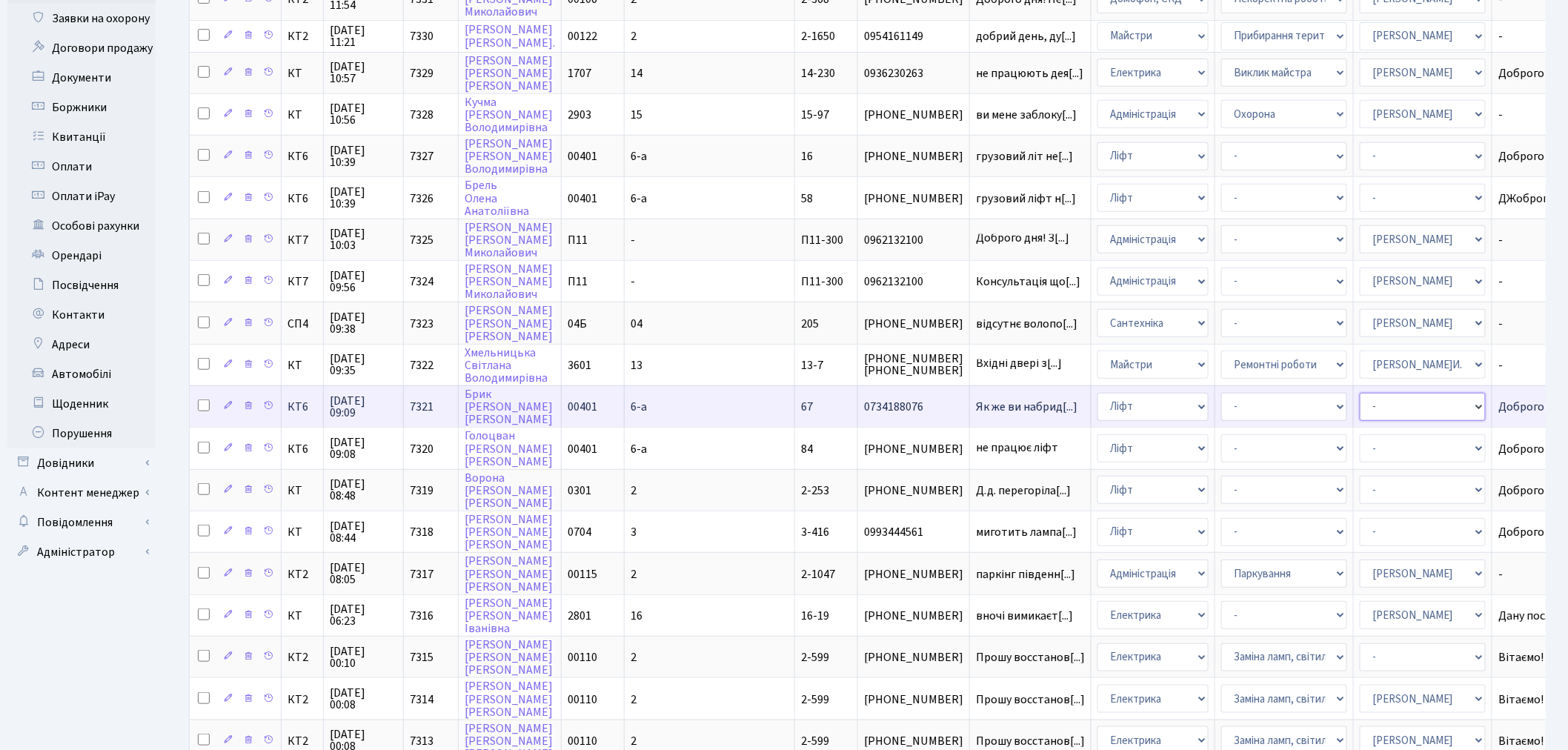
select select "11"
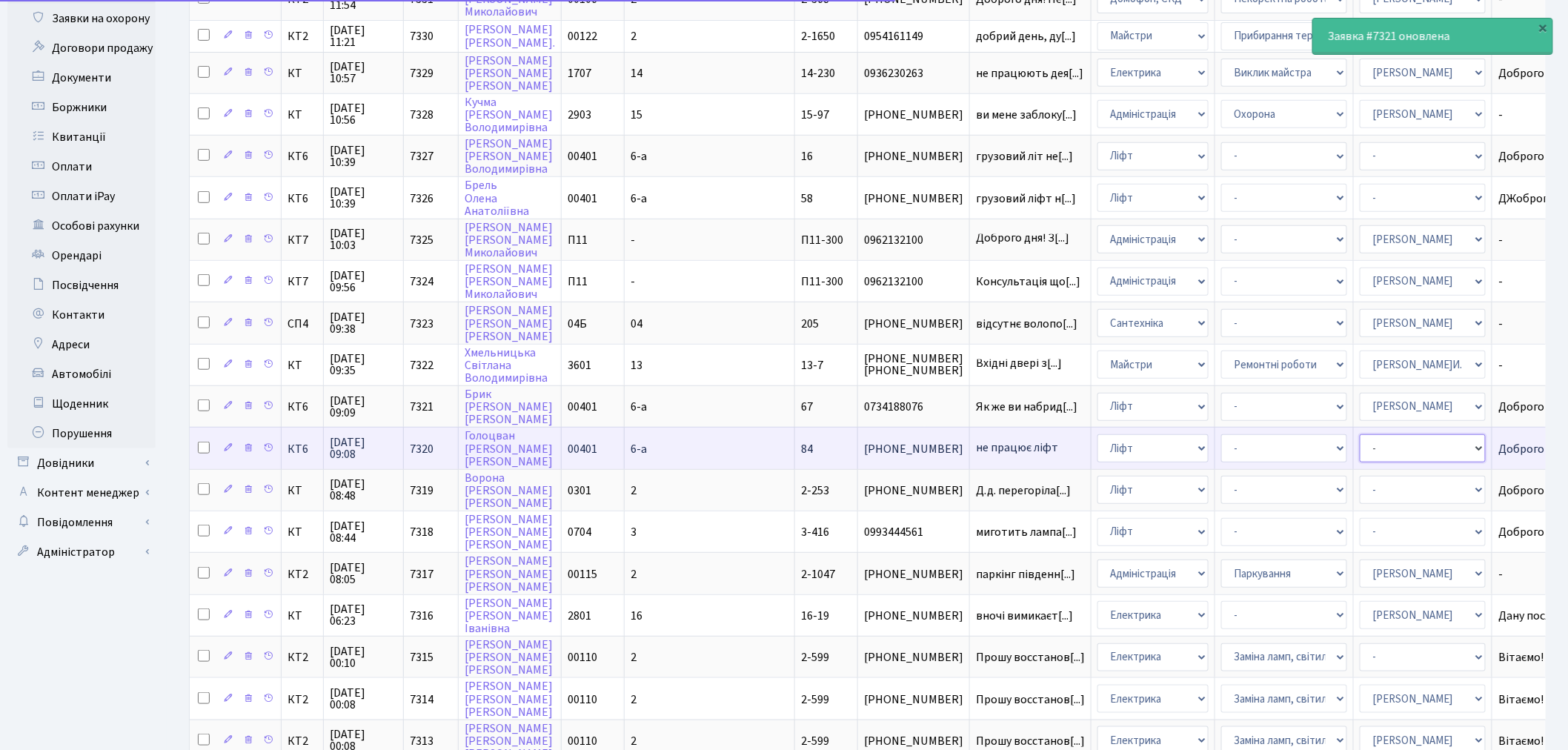
click at [1360, 435] on select "- Адміністратор ЖК КТ Вижул В. В. Гордієнко Н.В. Дядюшкін Д.Ю. Кипчук Т. А. Кла…" at bounding box center [1423, 449] width 126 height 28
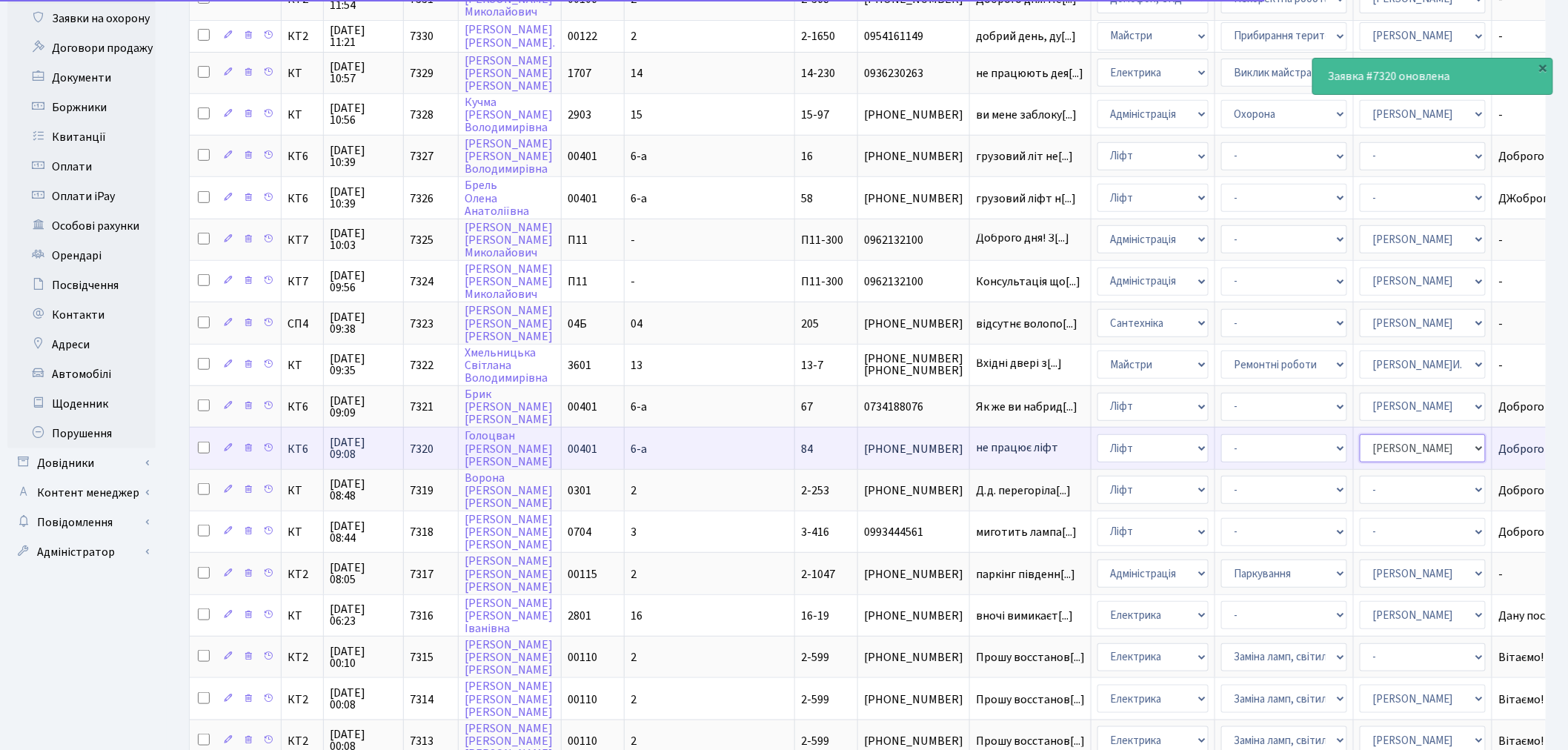
click at [1360, 435] on select "- Адміністратор ЖК КТ Вижул В. В. Гордієнко Н.В. Дядюшкін Д.Ю. Кипчук Т. А. Кла…" at bounding box center [1423, 449] width 126 height 28
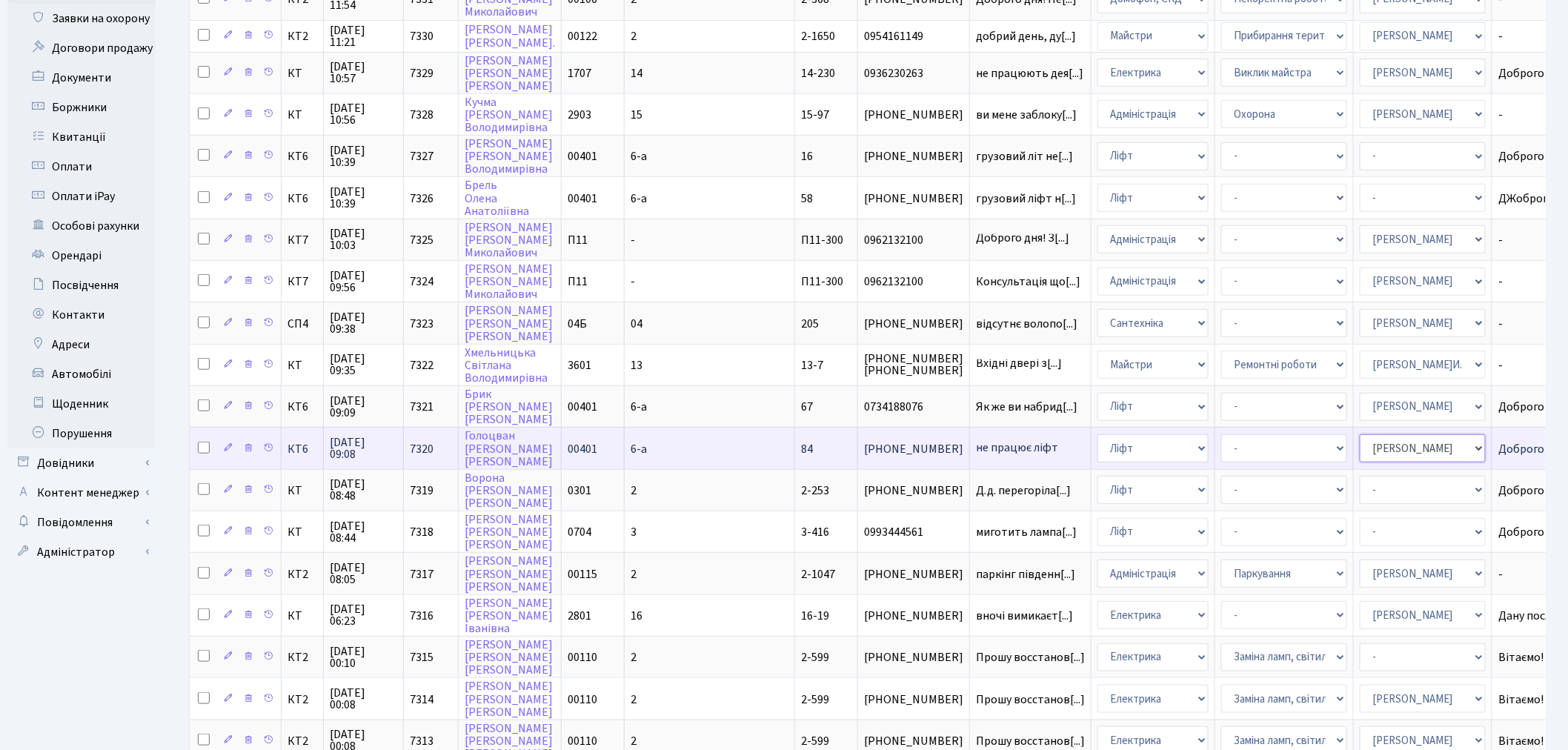
select select "11"
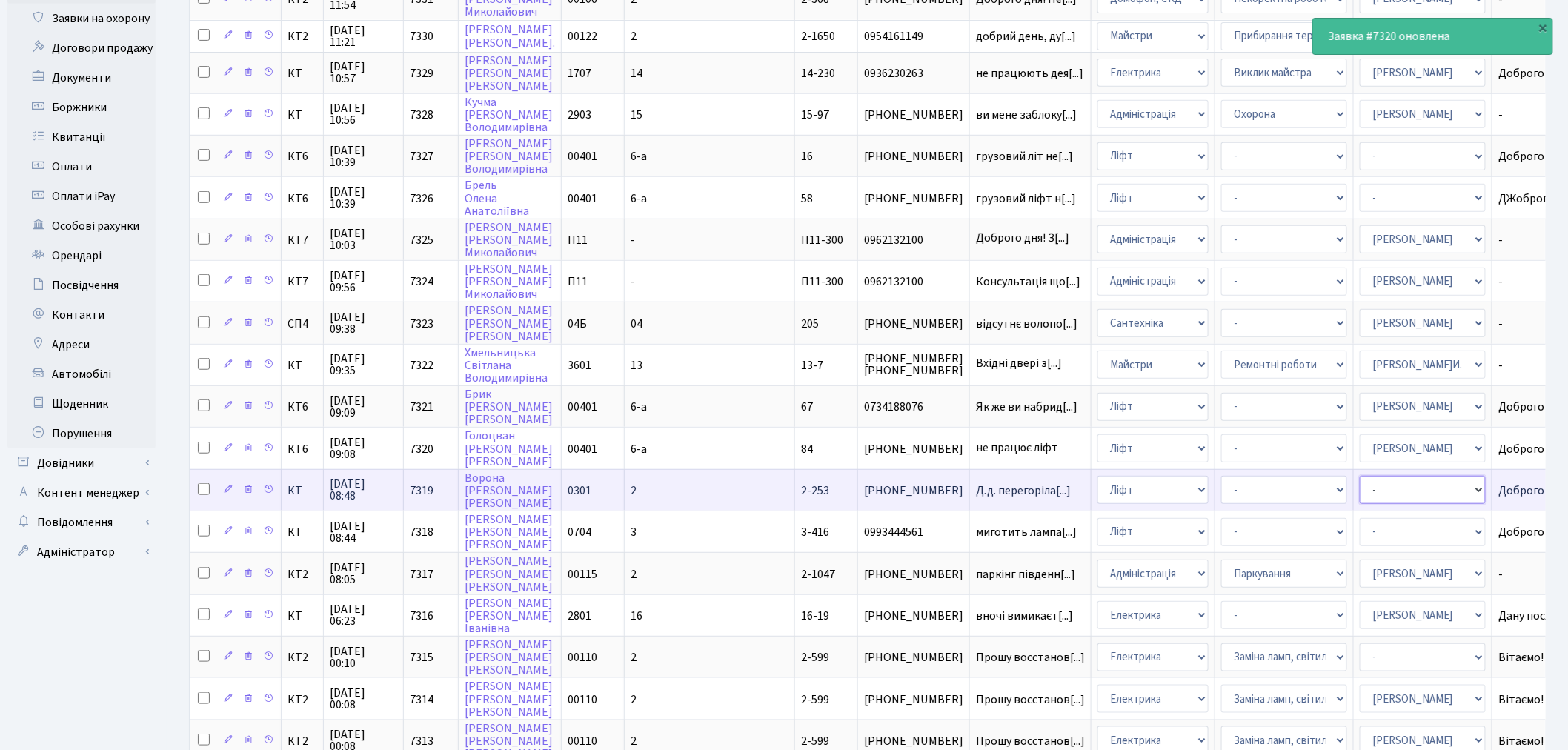
click at [1360, 476] on select "- Адміністратор ЖК КТ Вижул В. В. Гордієнко Н.В. Дядюшкін Д.Ю. Кипчук Т. А. Кла…" at bounding box center [1423, 490] width 126 height 28
select select "11"
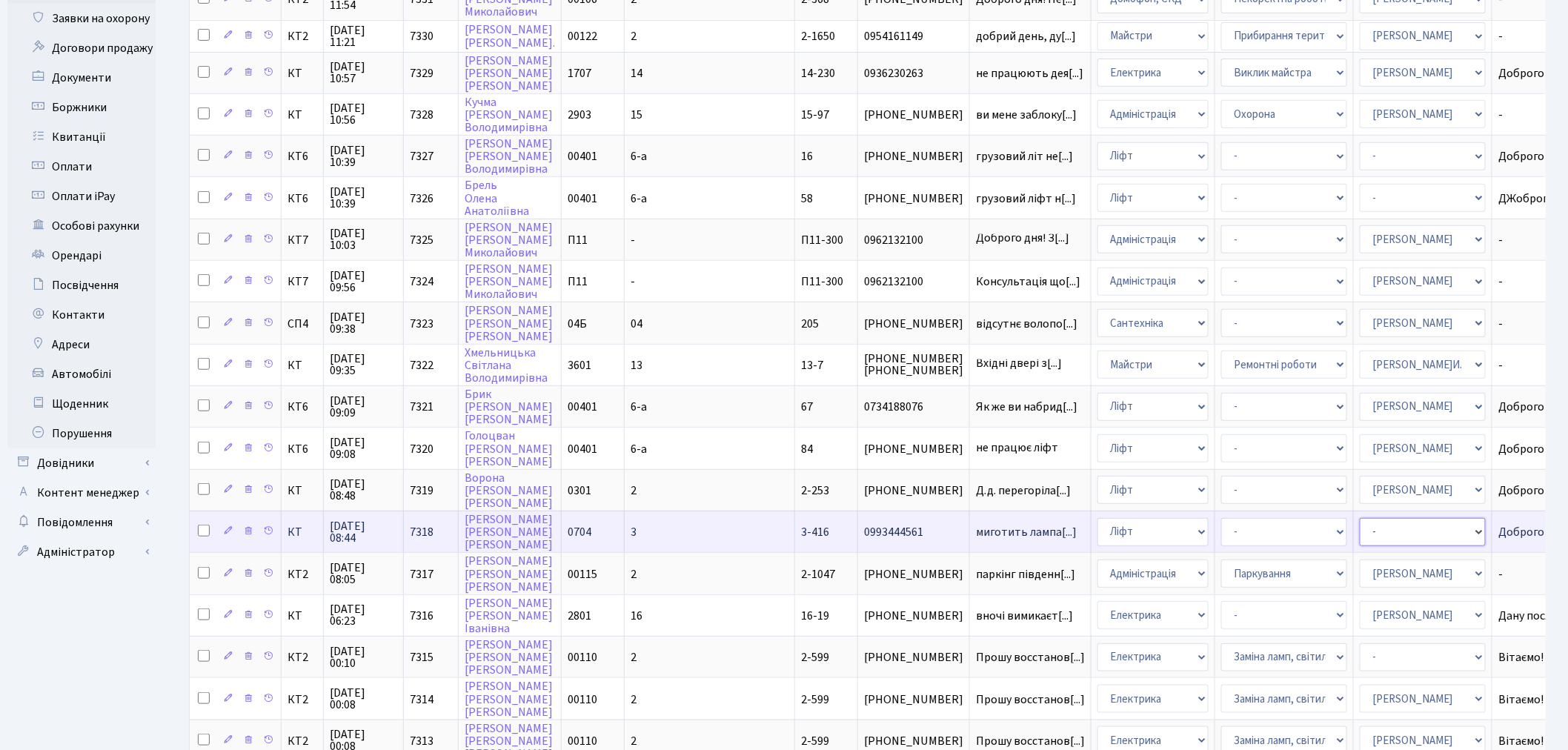
click at [1360, 519] on select "- Адміністратор ЖК КТ Вижул В. В. Гордієнко Н.В. Дядюшкін Д.Ю. Кипчук Т. А. Кла…" at bounding box center [1423, 533] width 126 height 28
select select "11"
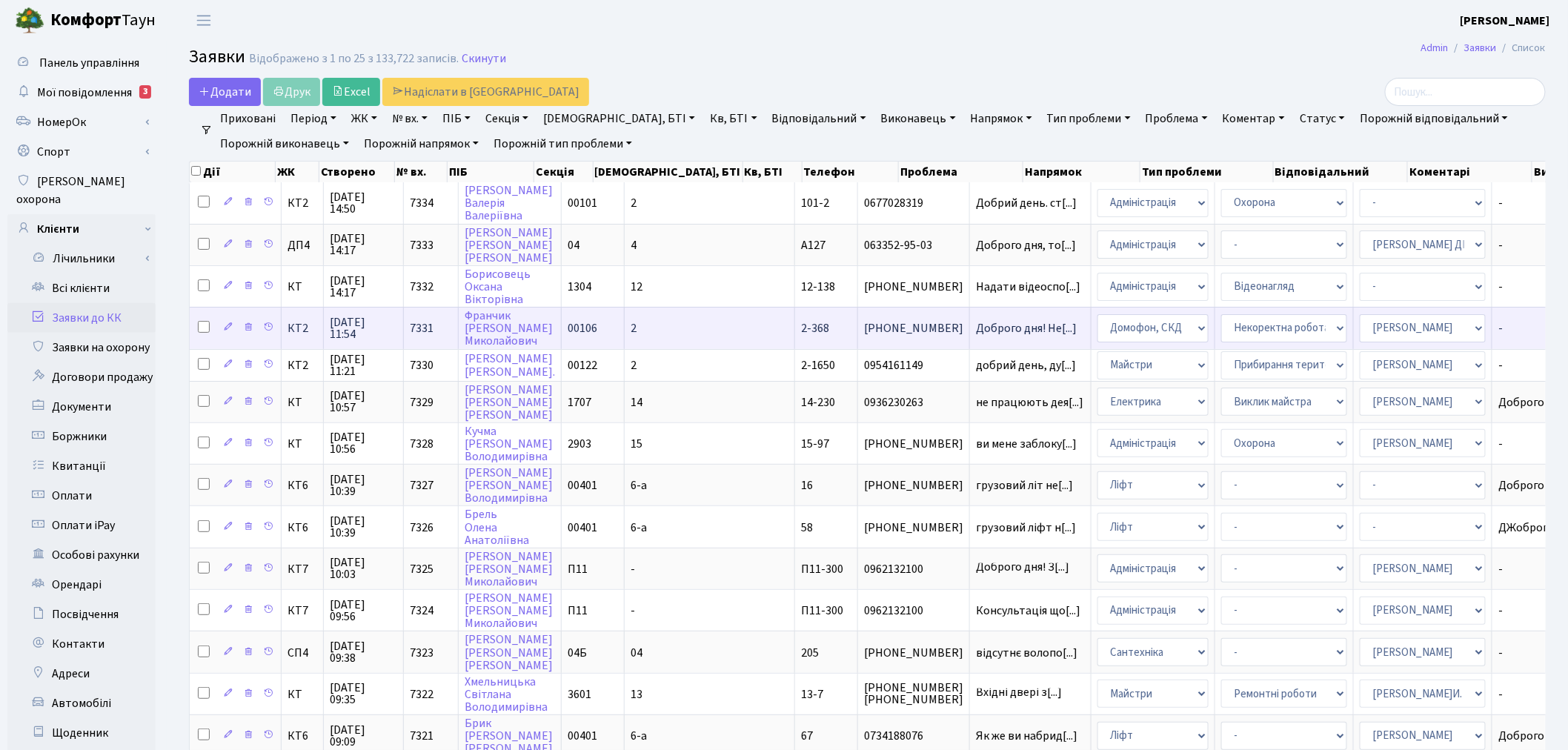
scroll to position [2, 0]
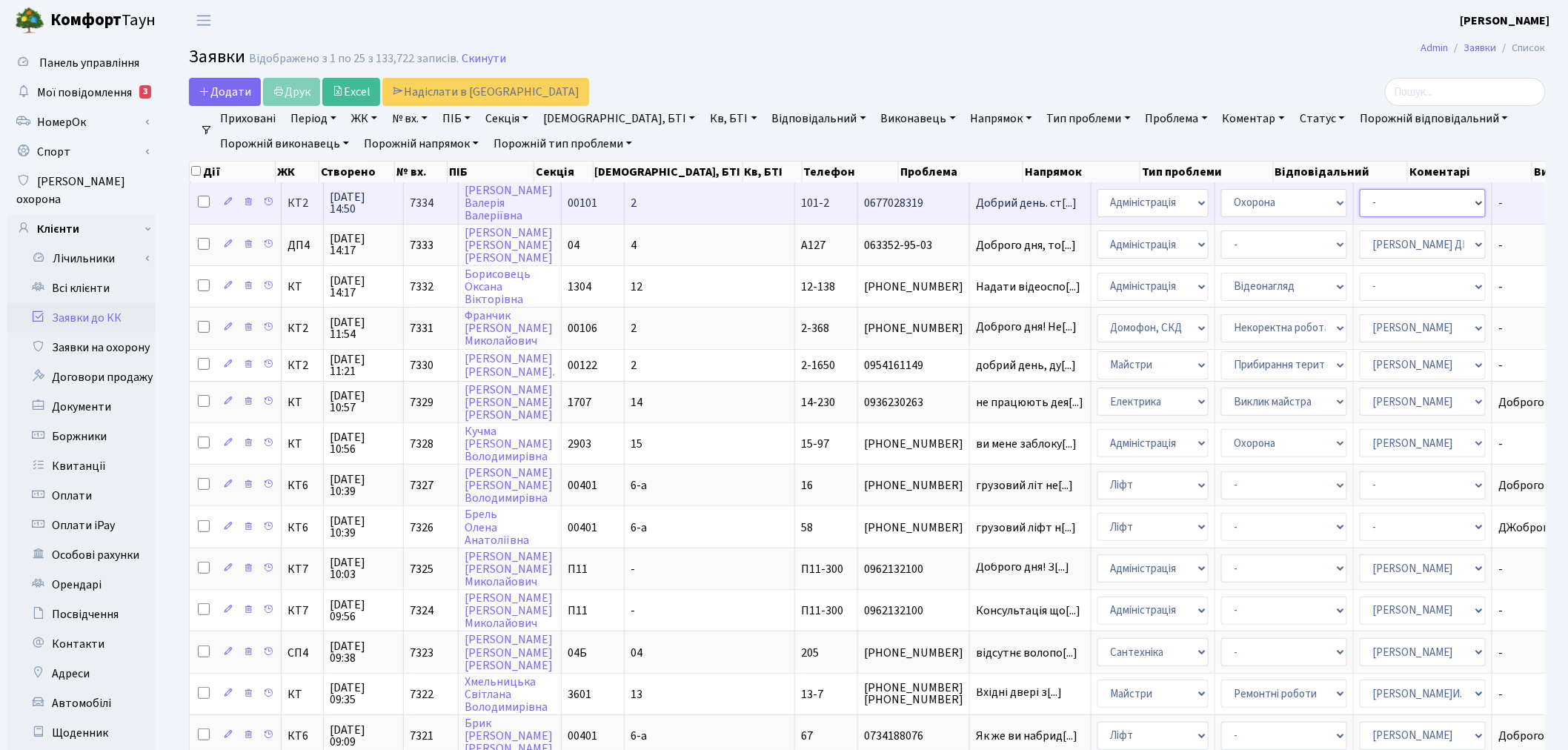
drag, startPoint x: 1319, startPoint y: 195, endPoint x: 1319, endPoint y: 209, distance: 14.0
click at [1360, 195] on select "- Адміністратор ЖК КТ Вижул В. В. Гордієнко Н.В. Дядюшкін Д.Ю. Кипчук Т. А. Кла…" at bounding box center [1423, 203] width 126 height 28
select select "77"
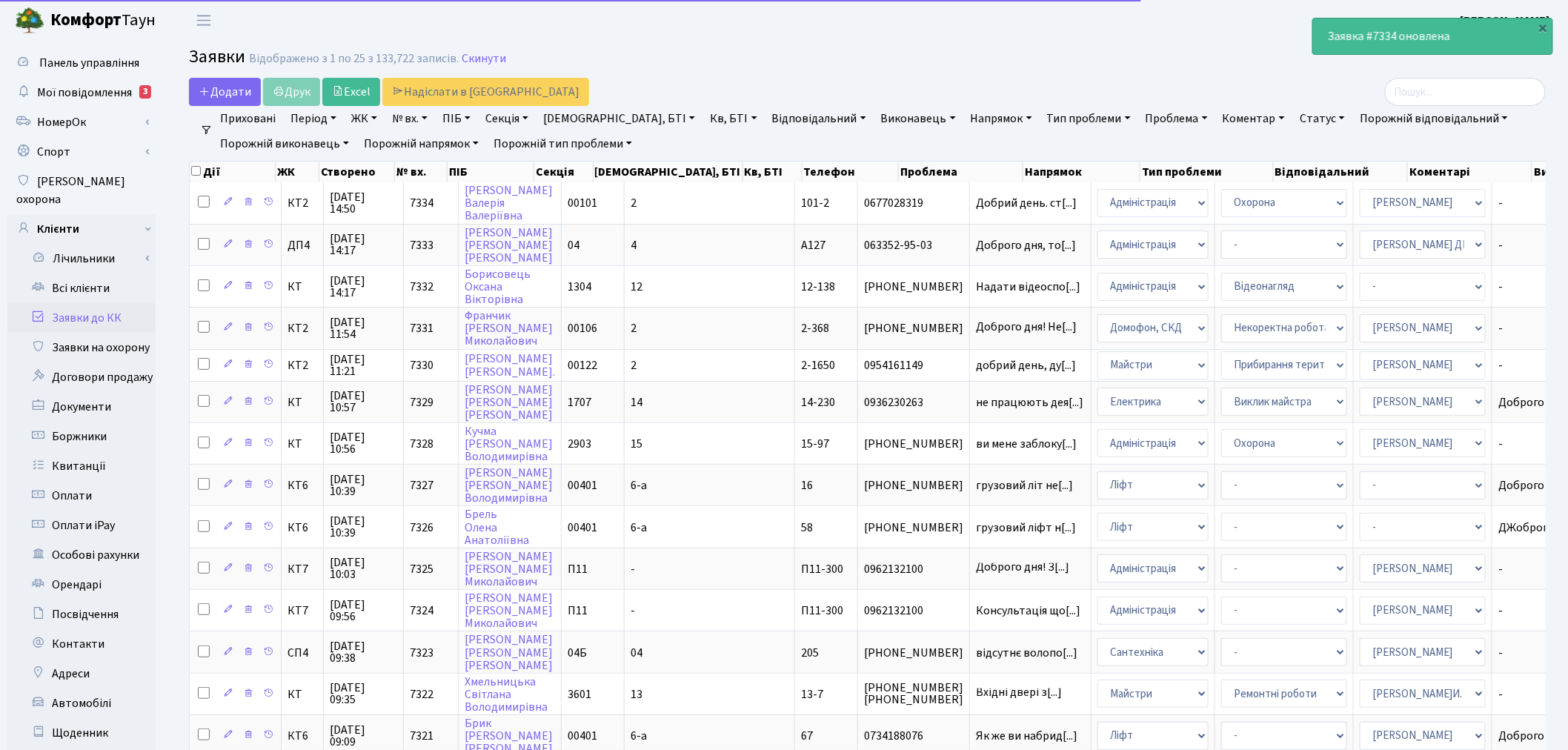
click at [1110, 45] on main "Admin Заявки Список Заявки Відображено з 1 по 25 з 133,722 записів. Скинути Дод…" at bounding box center [867, 660] width 1401 height 1239
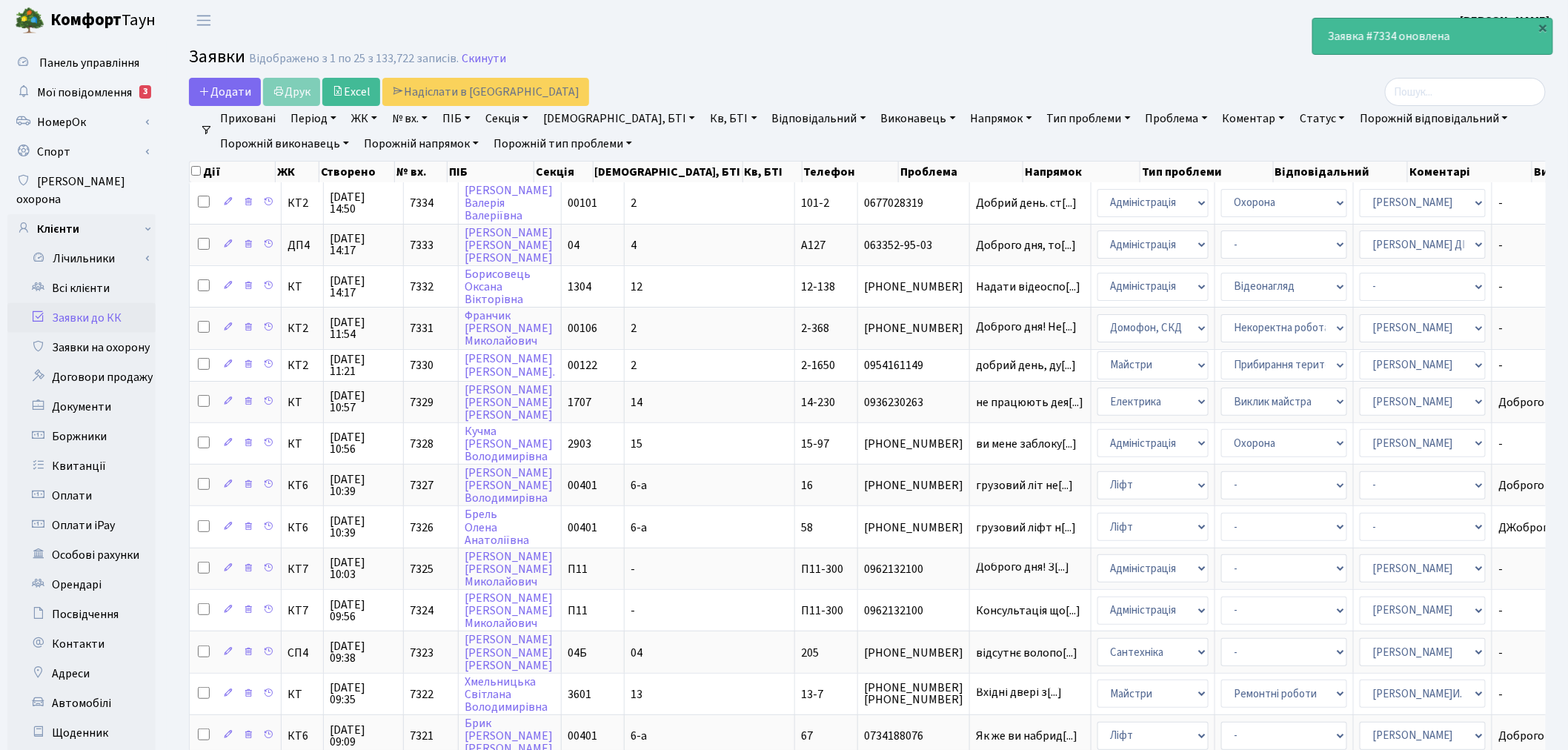
click at [105, 306] on link "Заявки до КК" at bounding box center [81, 318] width 148 height 30
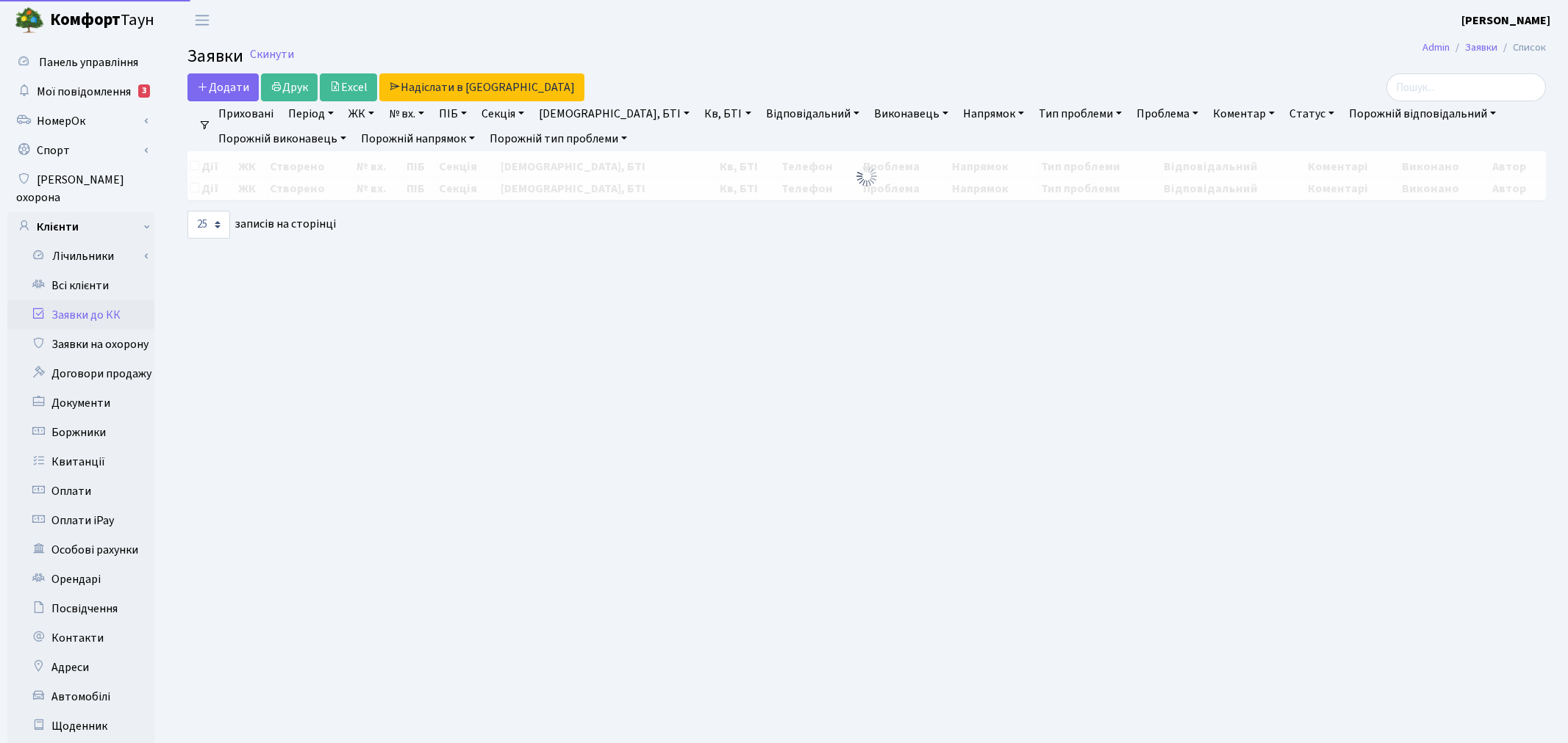
select select "25"
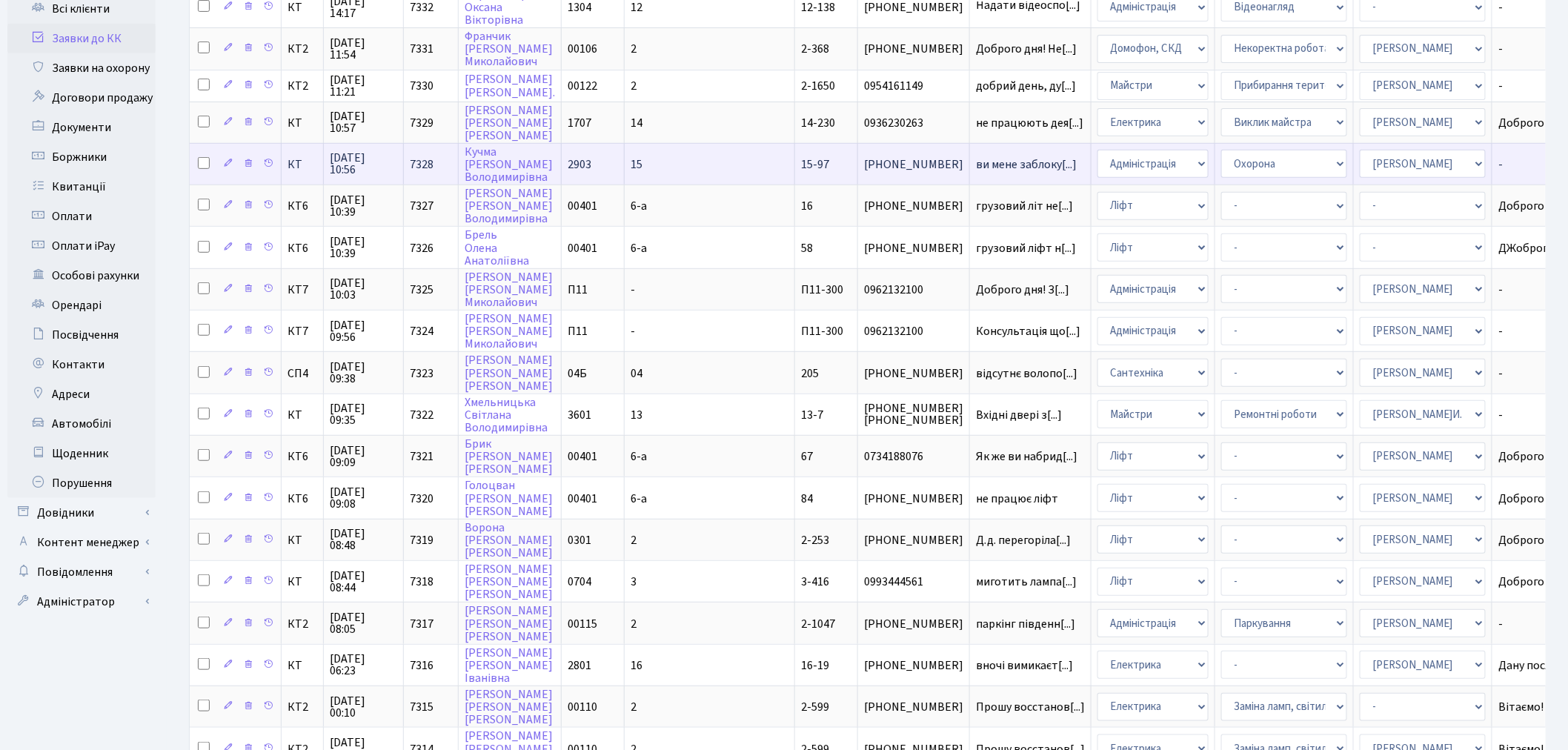
scroll to position [539, 0]
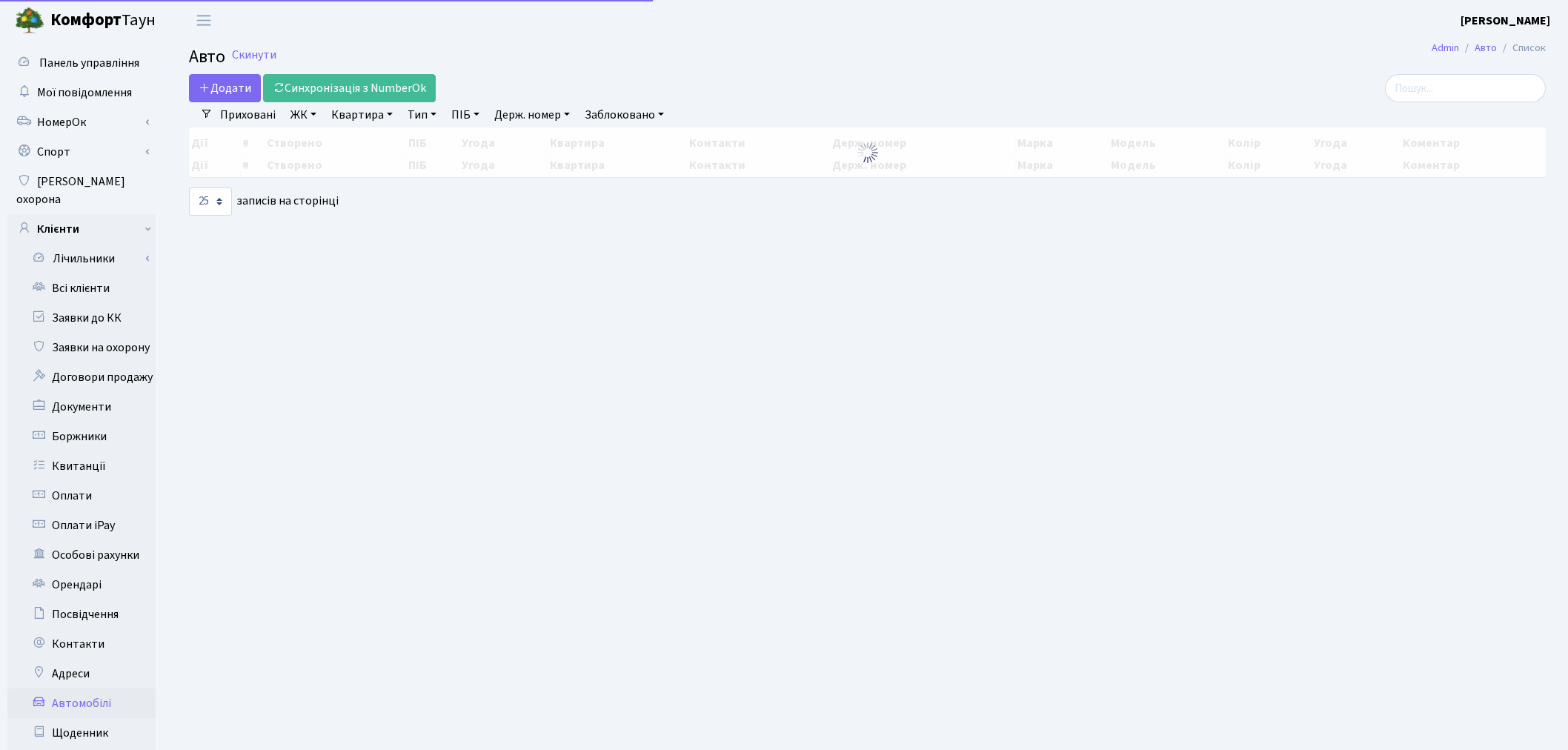
select select "25"
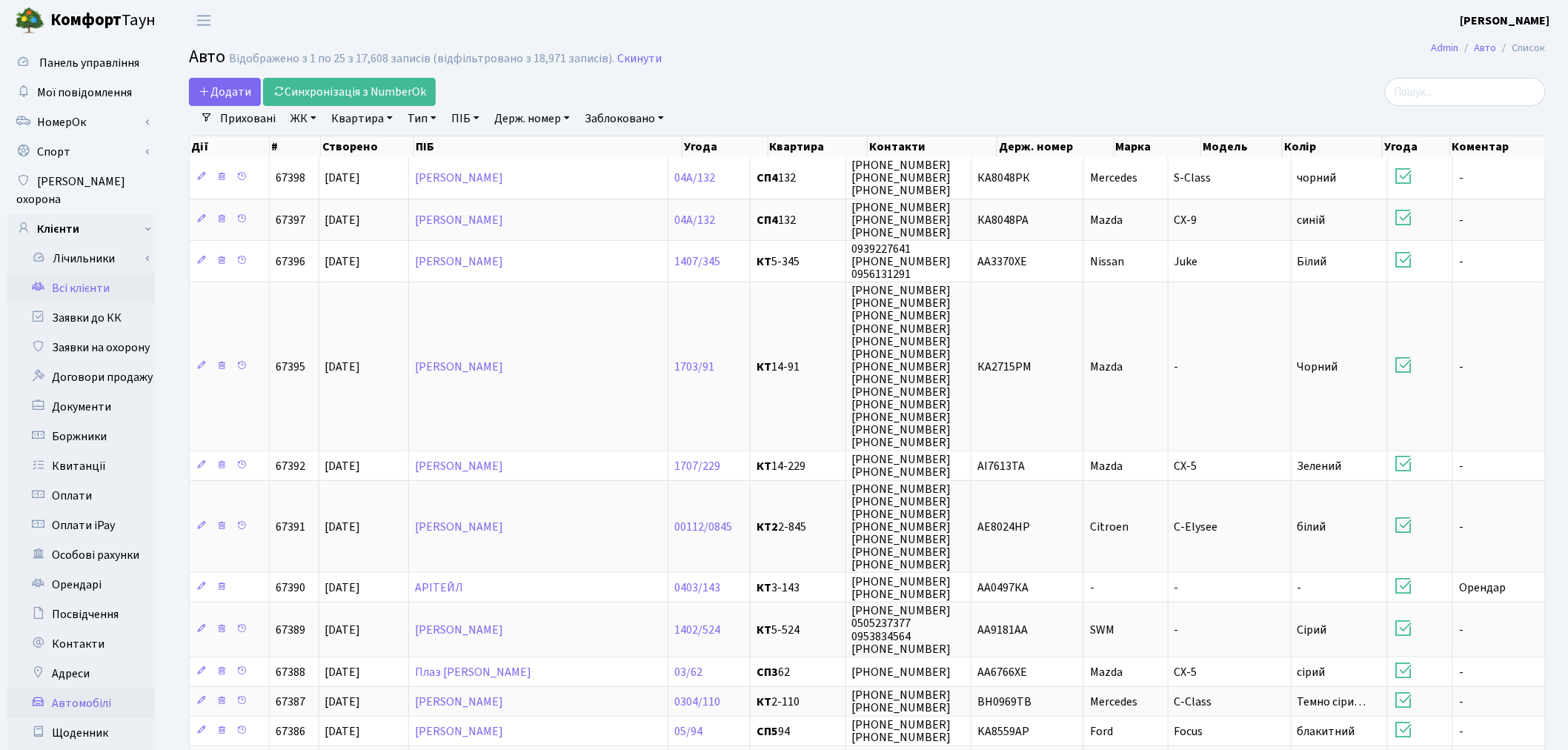
click at [64, 280] on link "Всі клієнти" at bounding box center [81, 288] width 148 height 30
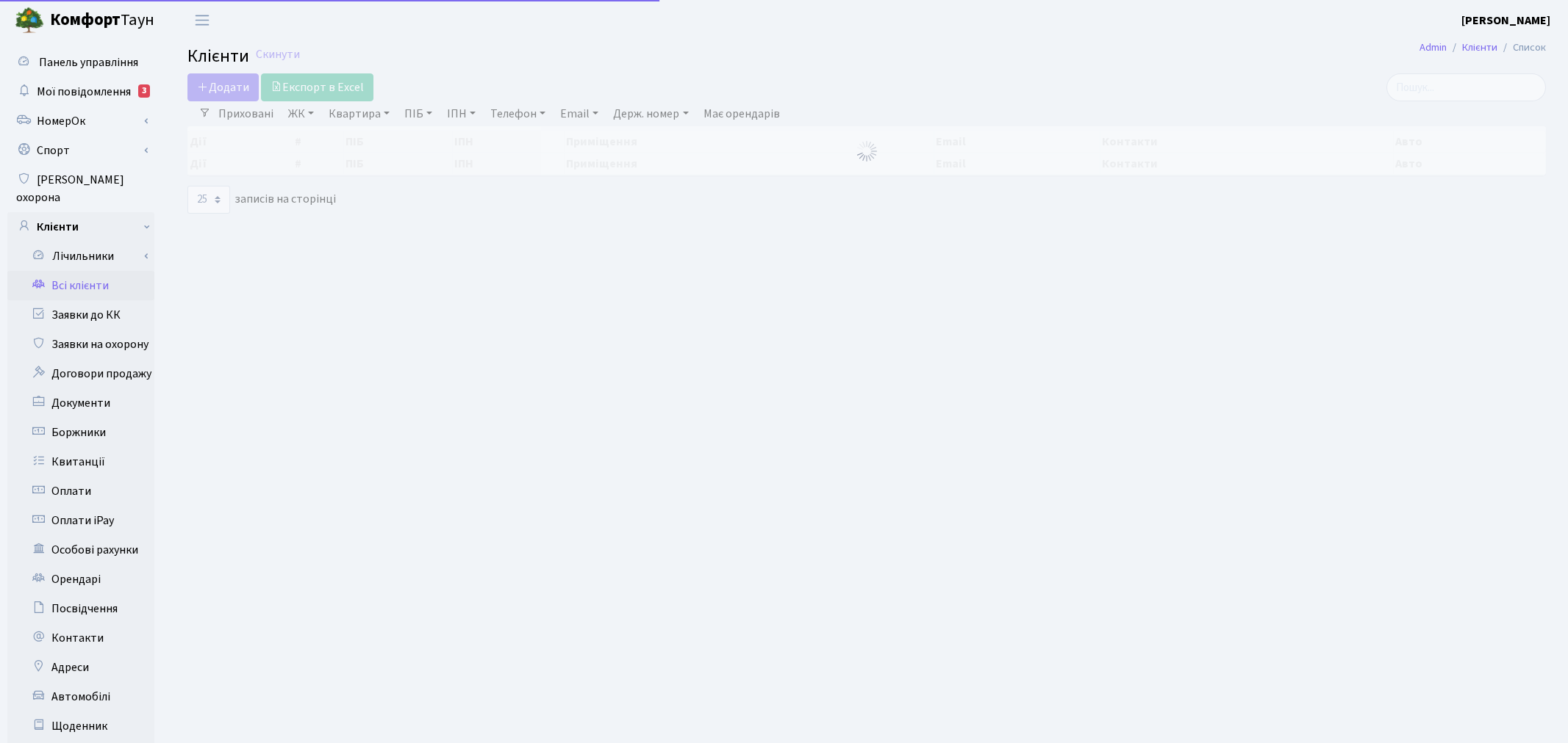
select select "25"
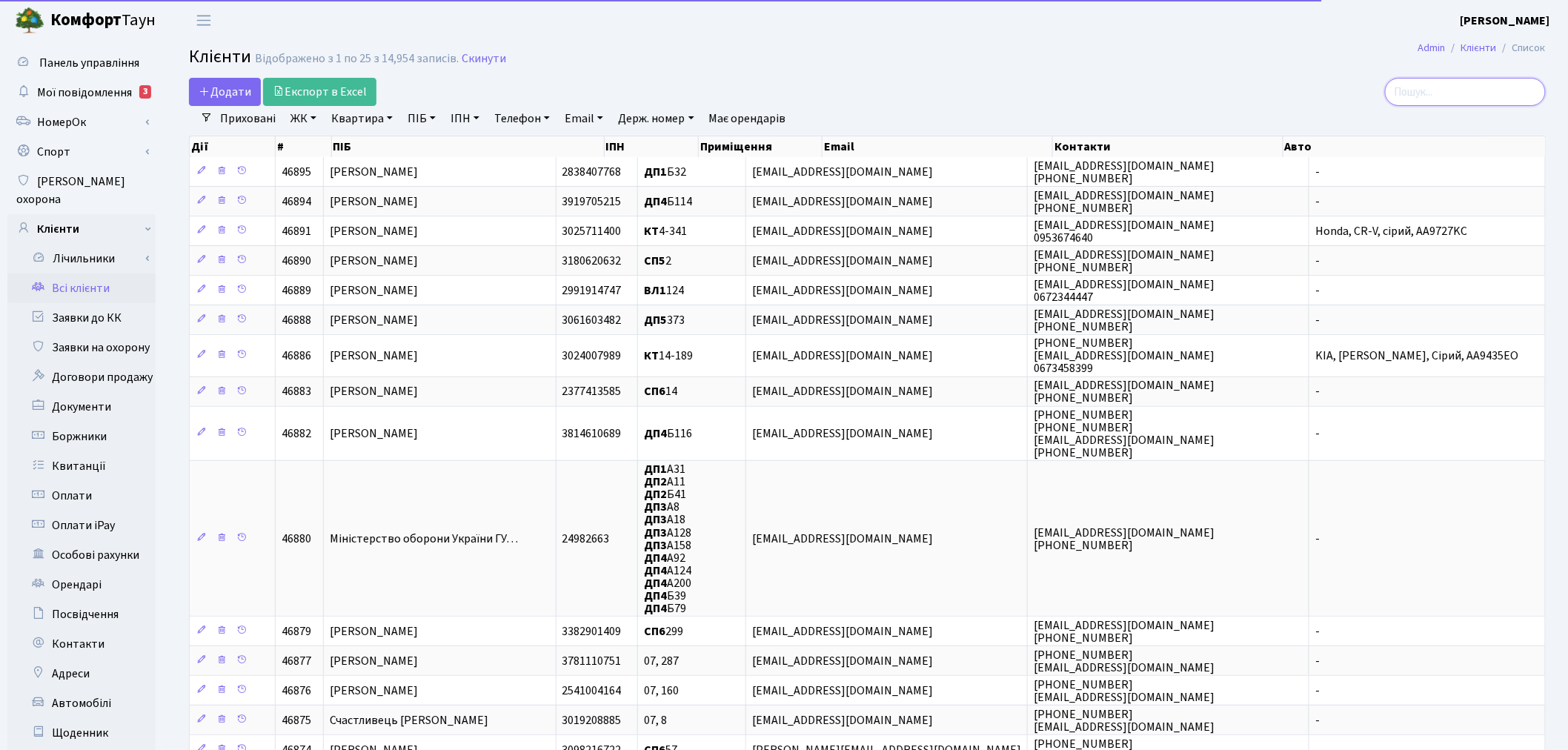
click at [1429, 79] on input "search" at bounding box center [1465, 91] width 161 height 28
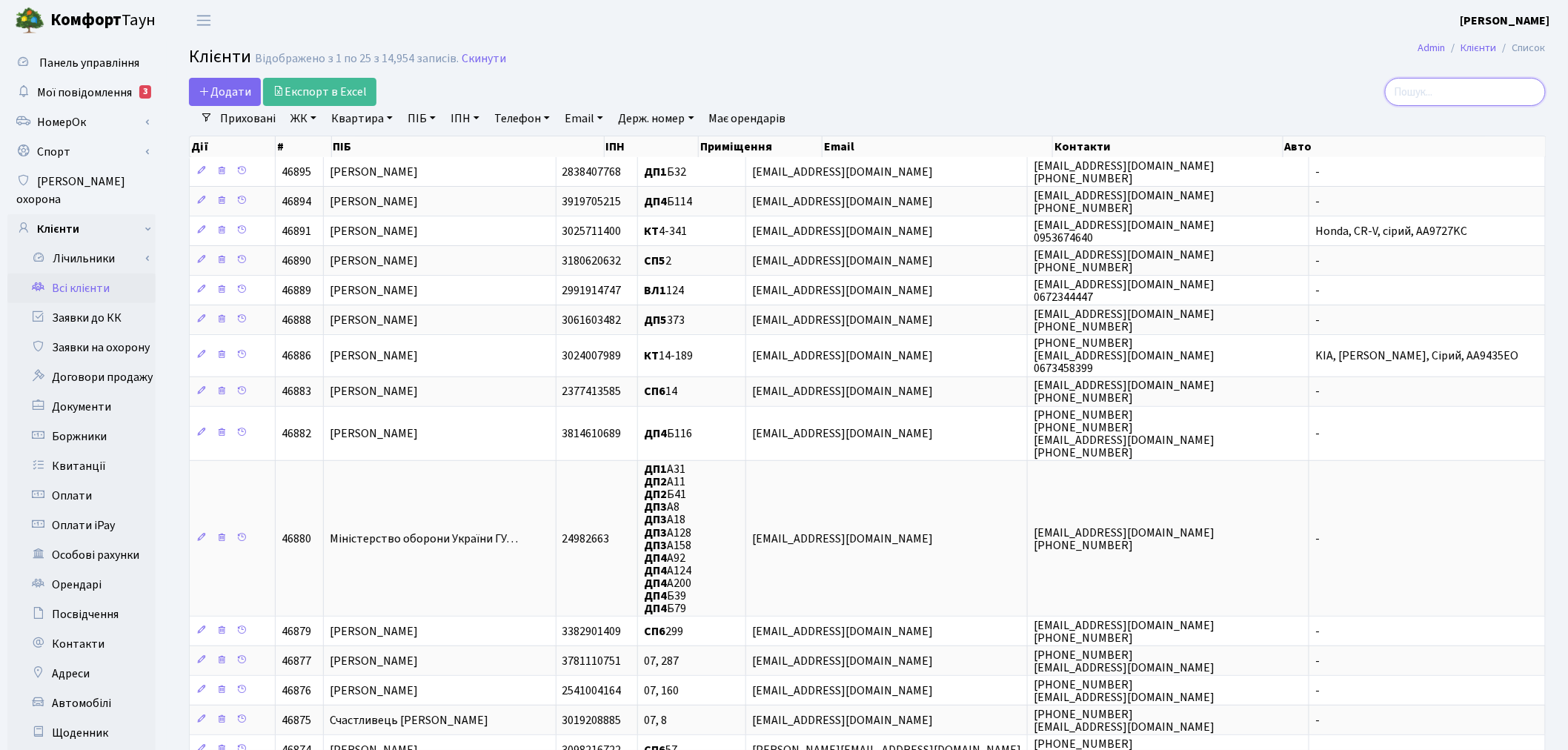
paste input "cavka123987@gmail.com"
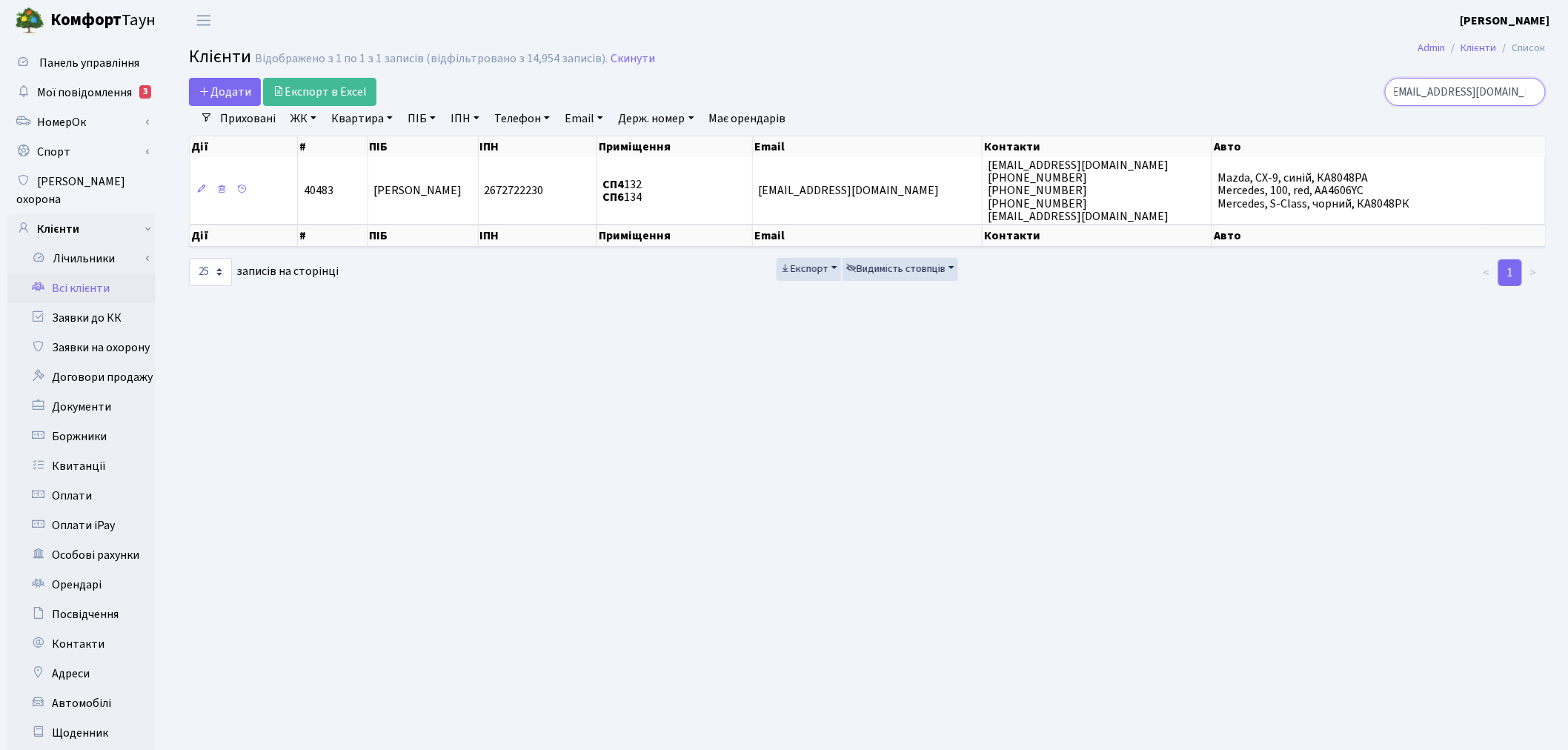
type input "cavka123987@gmail.com"
click at [639, 62] on link "Скинути" at bounding box center [633, 59] width 45 height 14
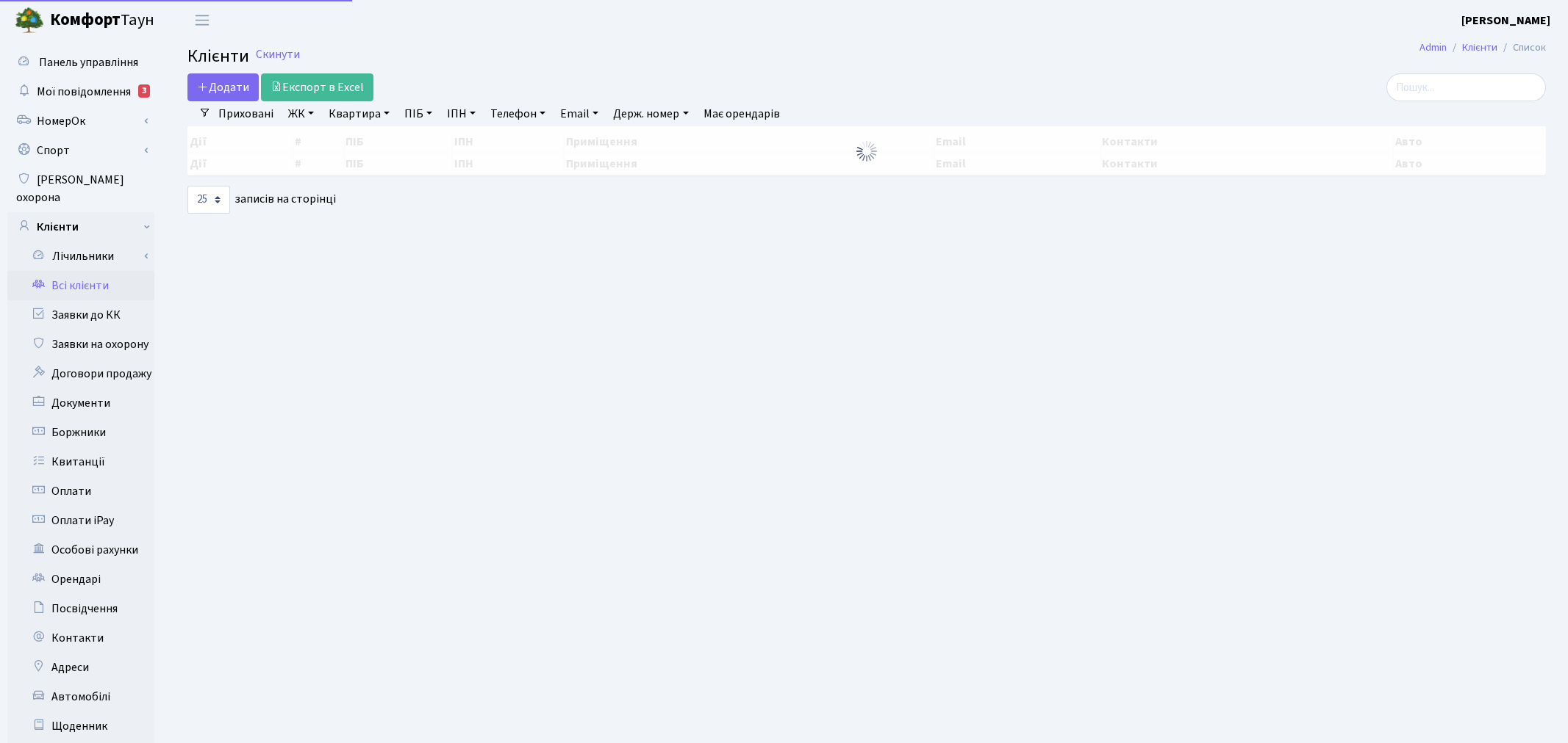
select select "25"
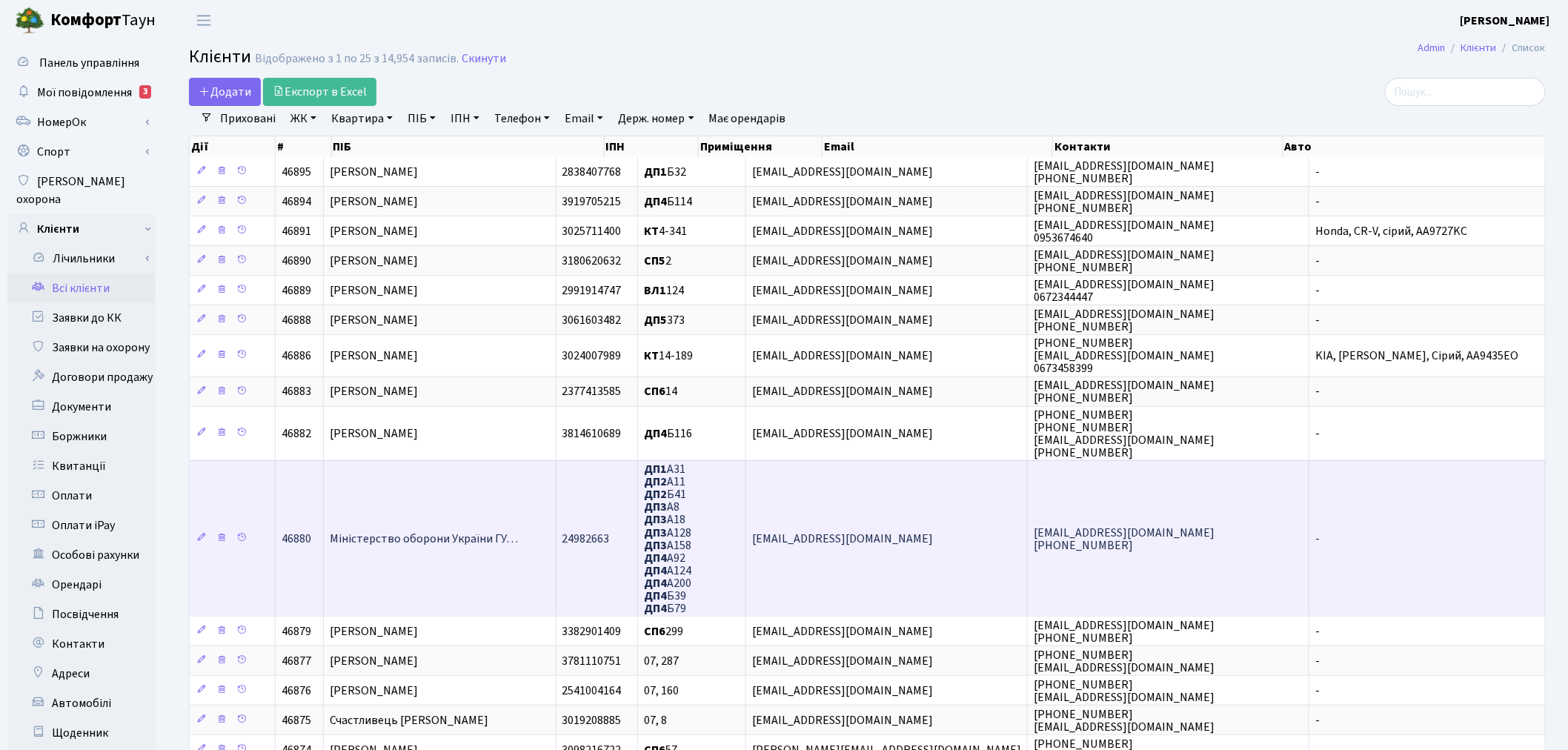
click at [502, 555] on td "Міністерство оборони України ГУ…" at bounding box center [439, 538] width 232 height 156
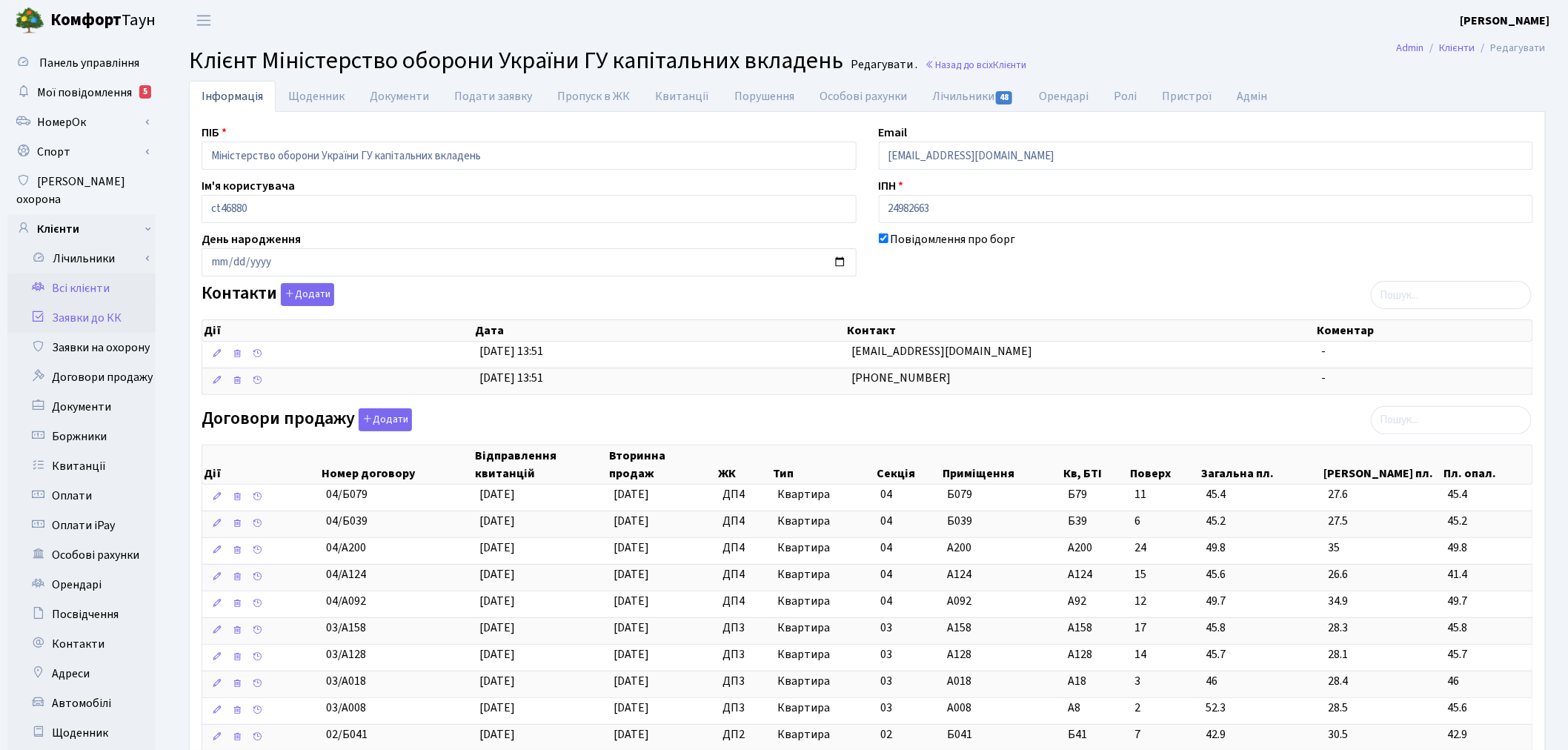
click at [88, 303] on link "Заявки до КК" at bounding box center [81, 318] width 148 height 30
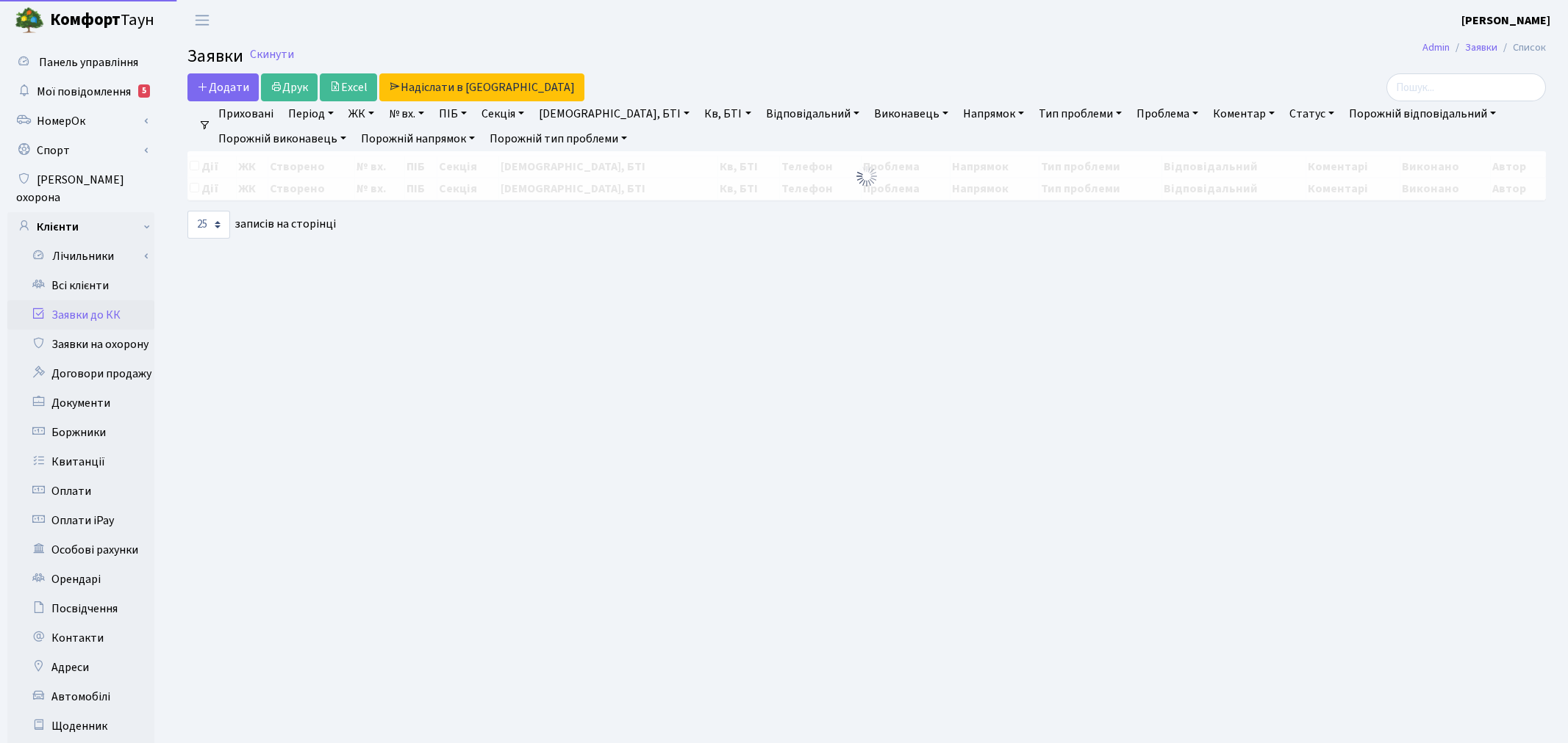
select select "25"
